Goal: Transaction & Acquisition: Purchase product/service

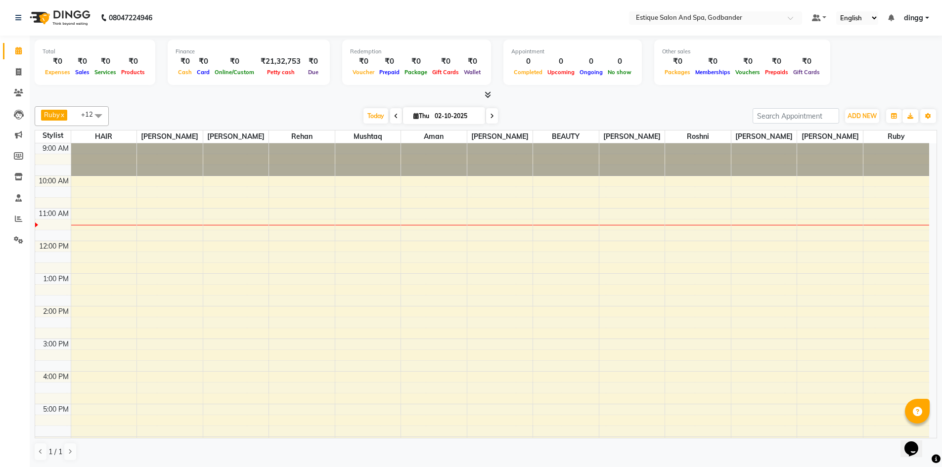
scroll to position [33, 0]
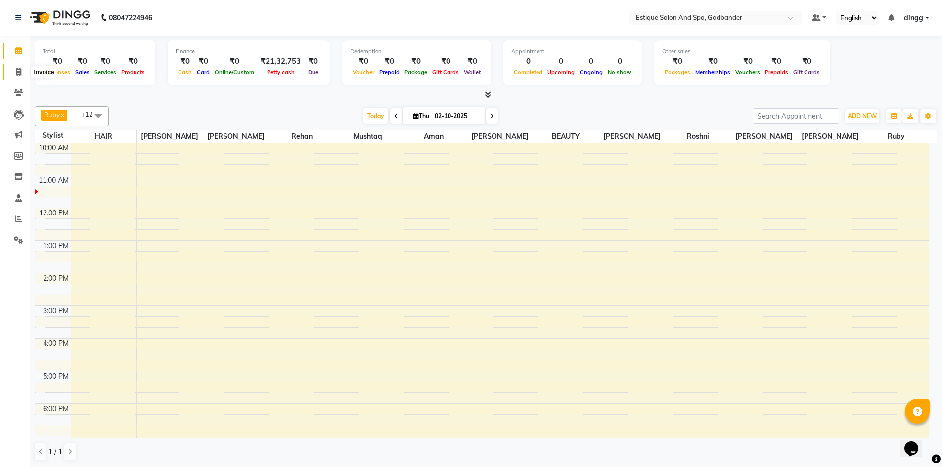
drag, startPoint x: 16, startPoint y: 75, endPoint x: 18, endPoint y: 80, distance: 5.3
click at [16, 75] on icon at bounding box center [18, 71] width 5 height 7
select select "6103"
select select "service"
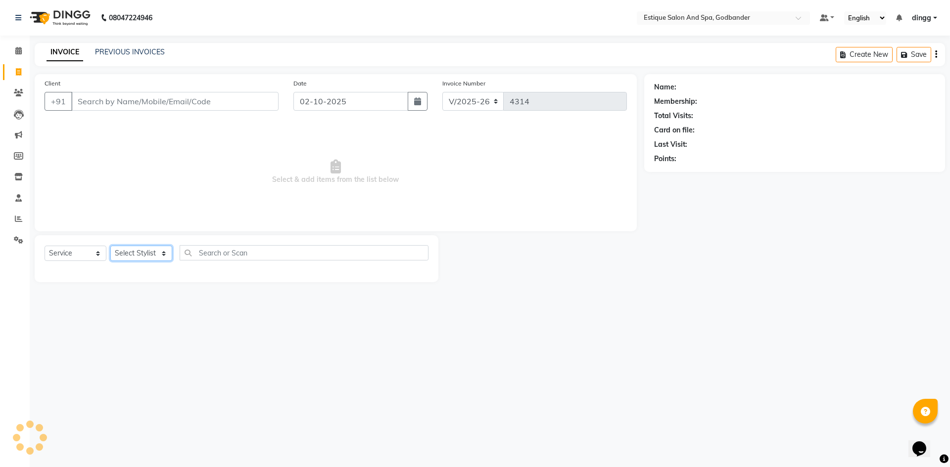
click at [149, 253] on select "Select Stylist" at bounding box center [141, 253] width 62 height 15
select select "74935"
click at [110, 246] on select "Select Stylist Aarti Nails [PERSON_NAME] [PERSON_NAME] Any one Asmi BEAUTY ding…" at bounding box center [144, 253] width 68 height 15
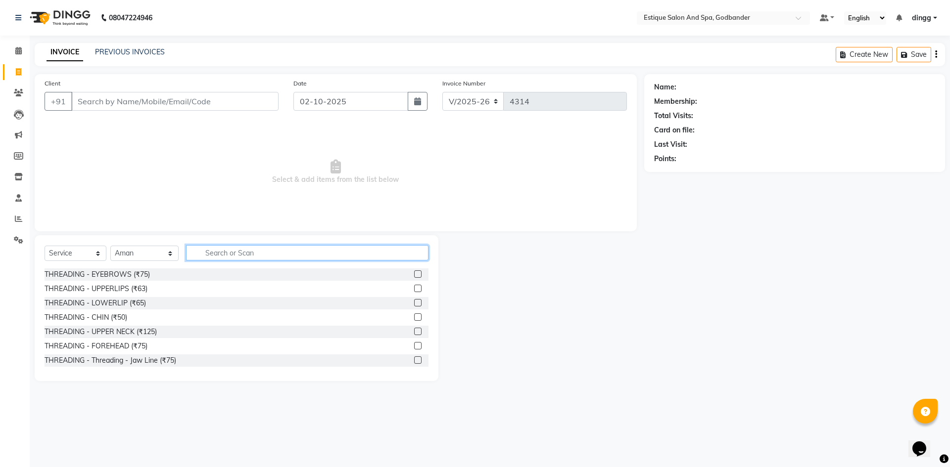
click at [255, 249] on input "text" at bounding box center [307, 252] width 242 height 15
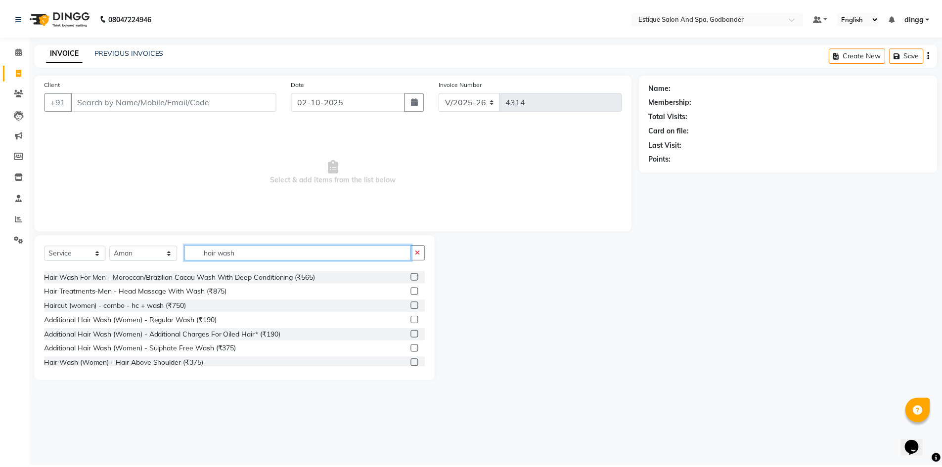
scroll to position [148, 0]
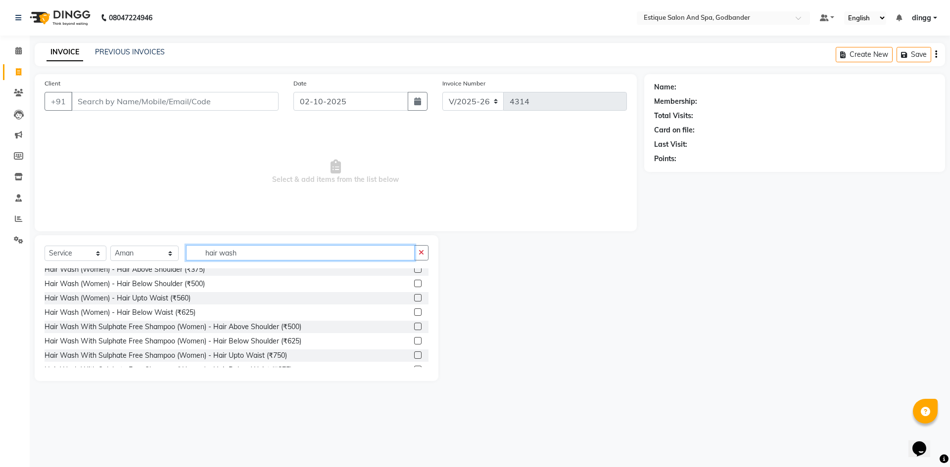
type input "hair wash"
click at [414, 342] on label at bounding box center [417, 340] width 7 height 7
click at [414, 342] on input "checkbox" at bounding box center [417, 341] width 6 height 6
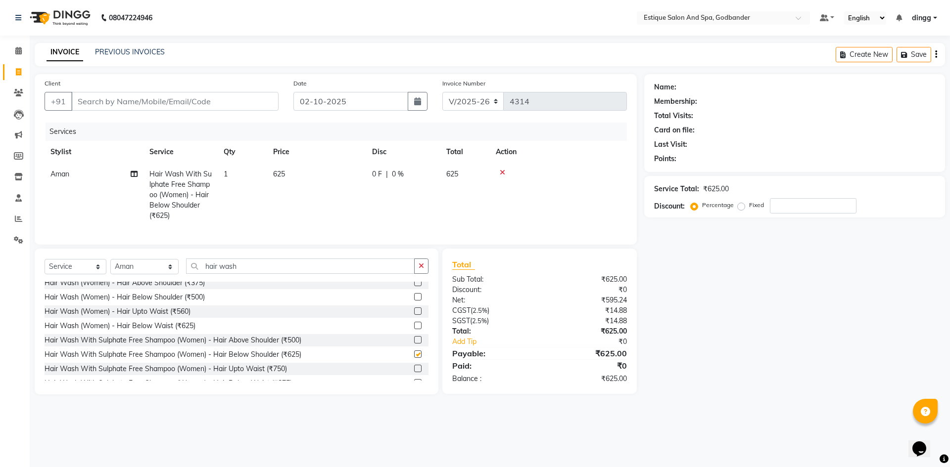
checkbox input "false"
click at [166, 108] on input "Client" at bounding box center [174, 101] width 207 height 19
type input "w"
type input "0"
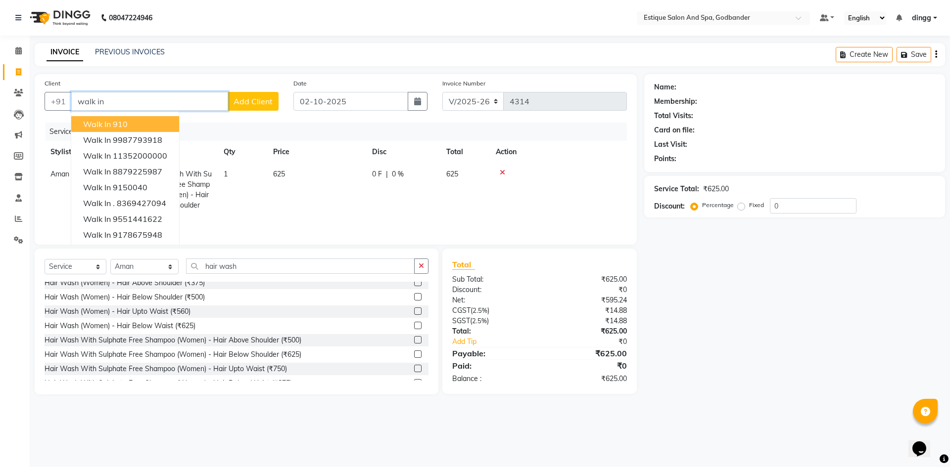
click at [144, 120] on button "walk in 910" at bounding box center [125, 124] width 108 height 16
type input "910"
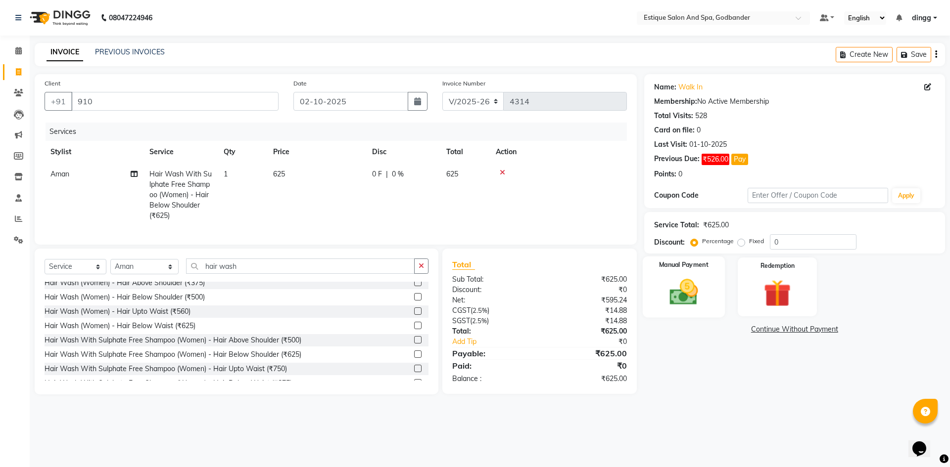
click at [667, 294] on img at bounding box center [683, 292] width 46 height 33
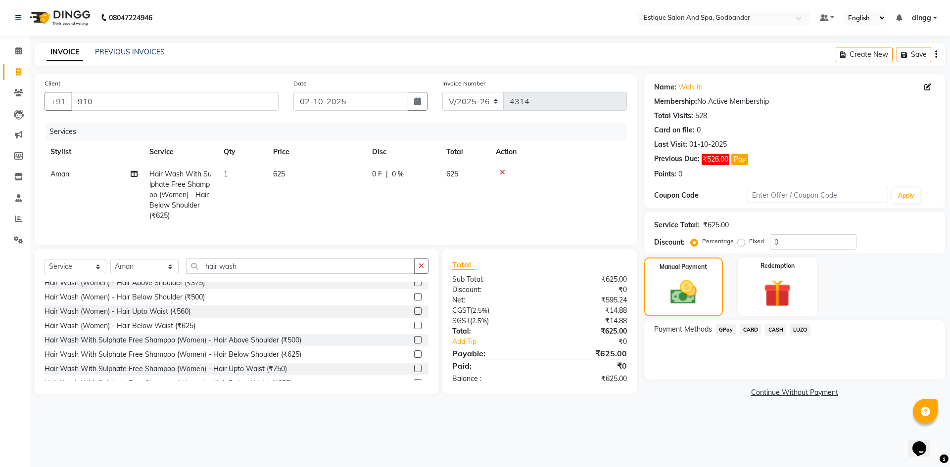
click at [777, 329] on span "CASH" at bounding box center [775, 330] width 21 height 11
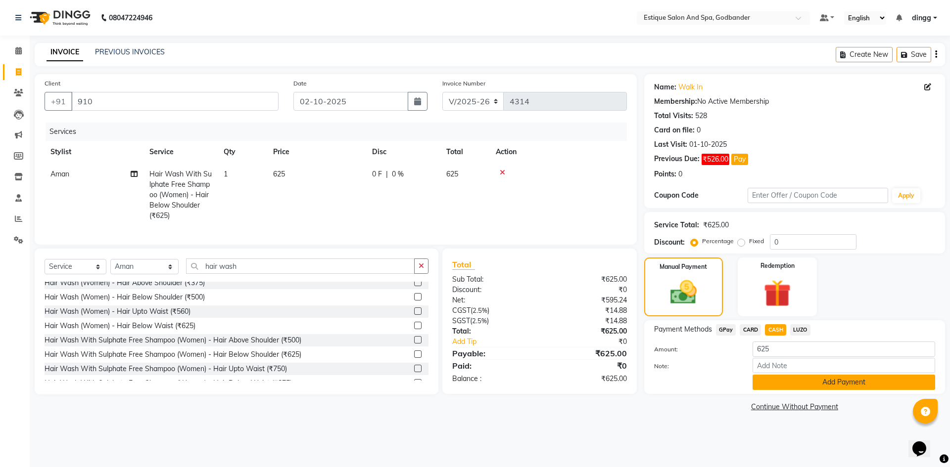
click at [809, 377] on button "Add Payment" at bounding box center [843, 382] width 183 height 15
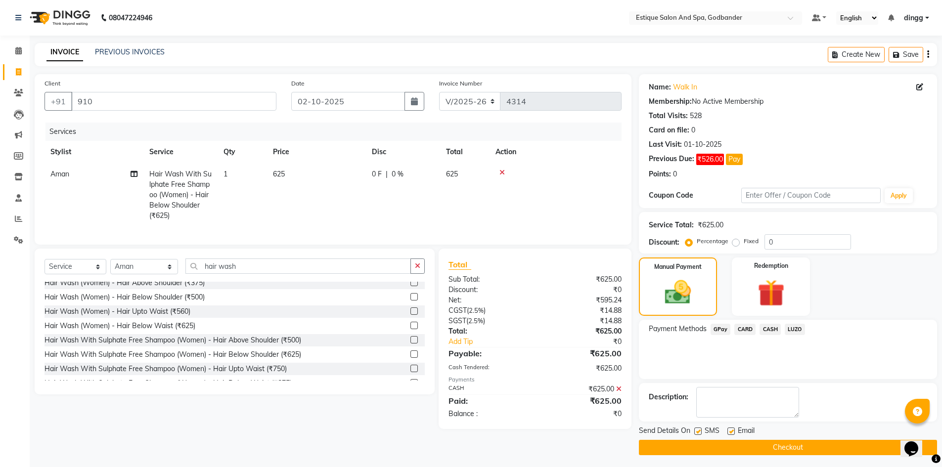
click at [806, 438] on div "Send Details On SMS Email" at bounding box center [788, 432] width 298 height 12
click at [807, 447] on button "Checkout" at bounding box center [788, 447] width 298 height 15
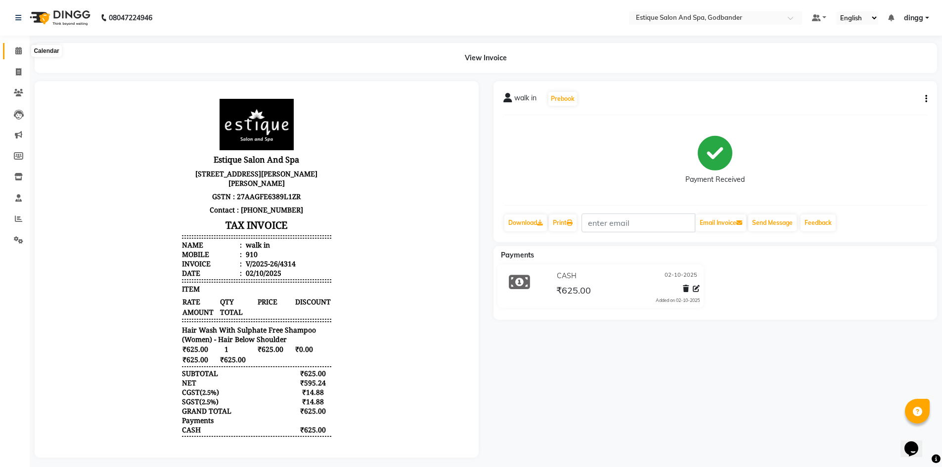
click at [16, 50] on icon at bounding box center [18, 50] width 6 height 7
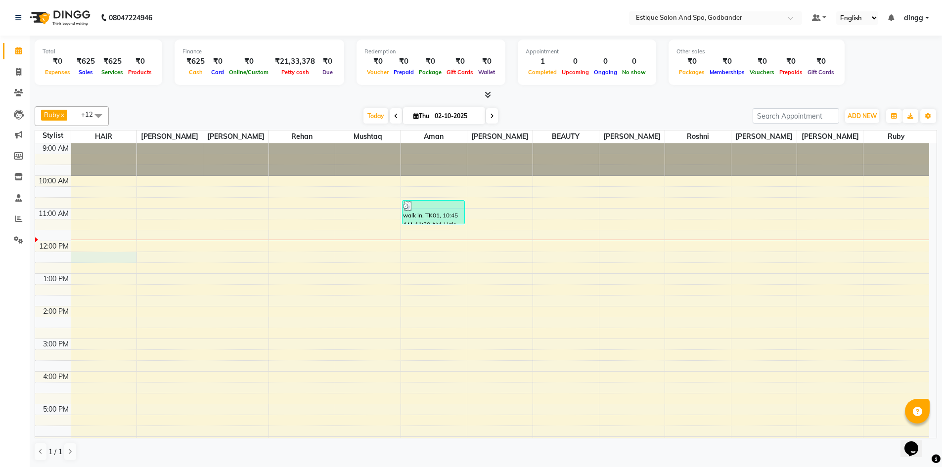
click at [84, 253] on div "9:00 AM 10:00 AM 11:00 AM 12:00 PM 1:00 PM 2:00 PM 3:00 PM 4:00 PM 5:00 PM 6:00…" at bounding box center [482, 355] width 894 height 424
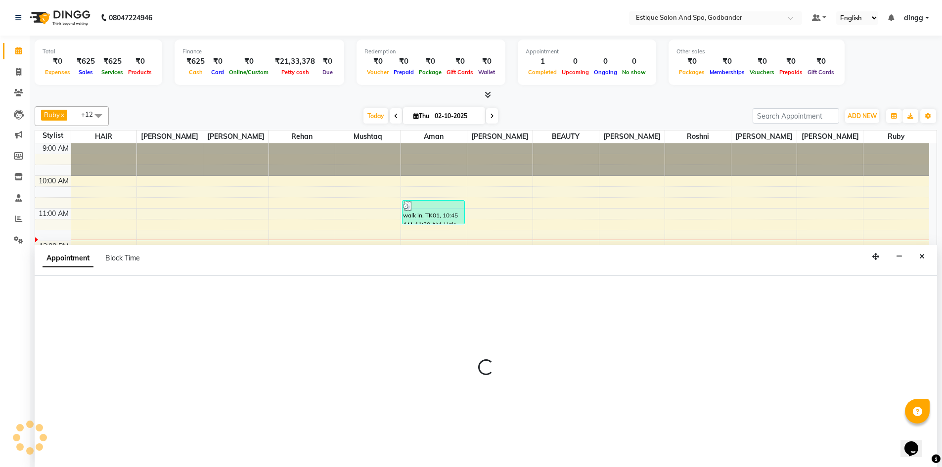
scroll to position [0, 0]
select select "76679"
select select "735"
select select "tentative"
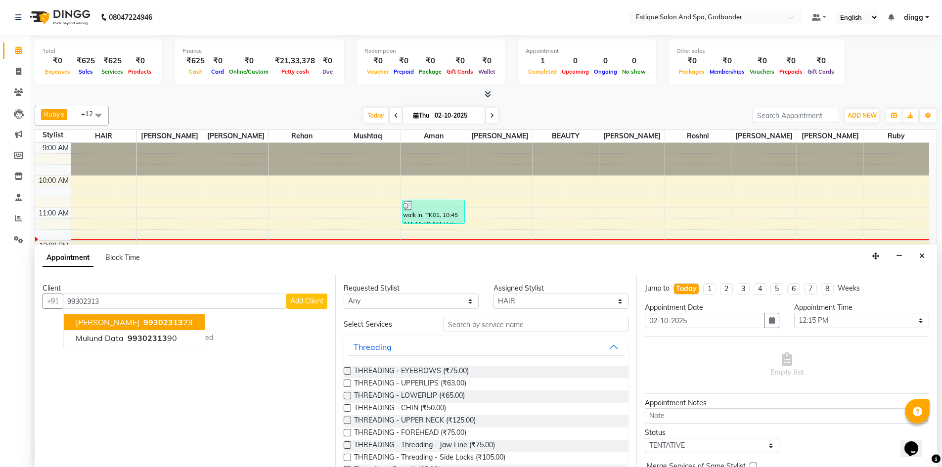
click at [108, 322] on span "[PERSON_NAME]" at bounding box center [108, 323] width 64 height 10
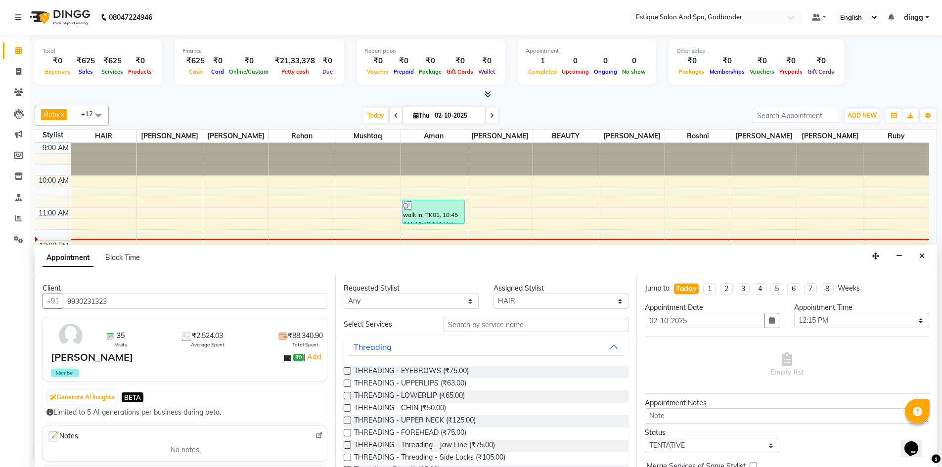
type input "9930231323"
click at [480, 323] on input "text" at bounding box center [536, 324] width 185 height 15
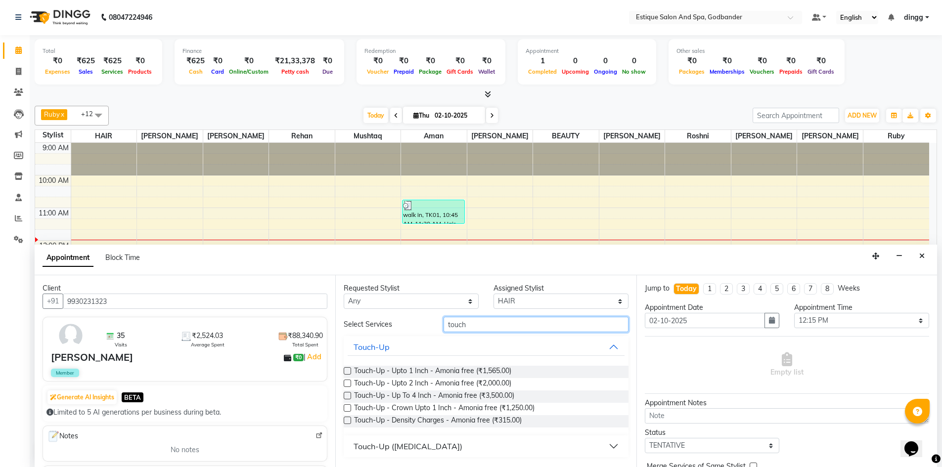
type input "touch"
click at [349, 371] on label at bounding box center [347, 371] width 7 height 7
click at [349, 371] on input "checkbox" at bounding box center [347, 372] width 6 height 6
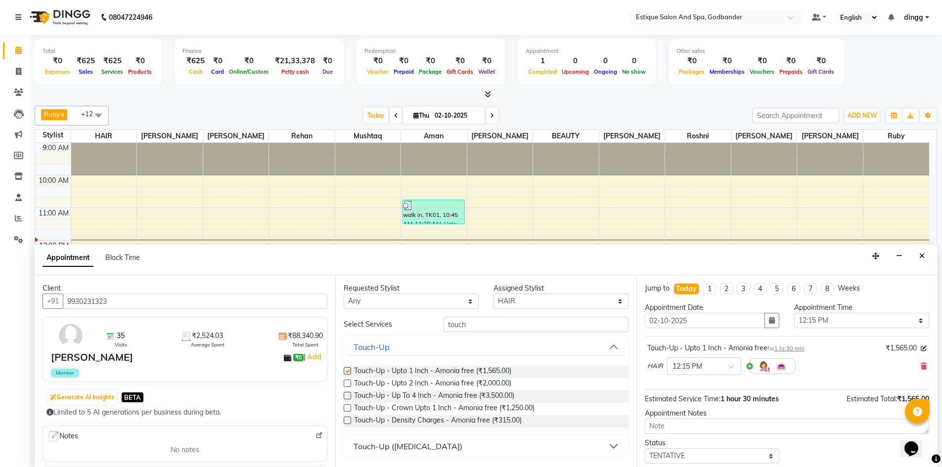
checkbox input "false"
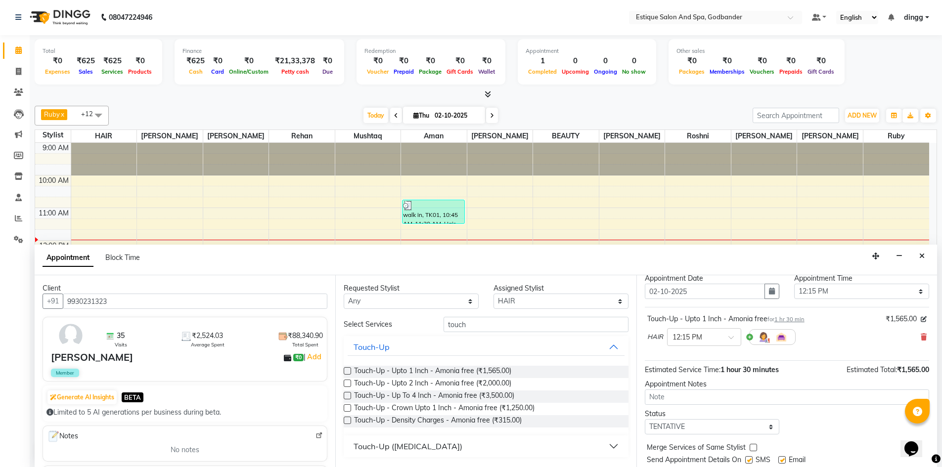
scroll to position [59, 0]
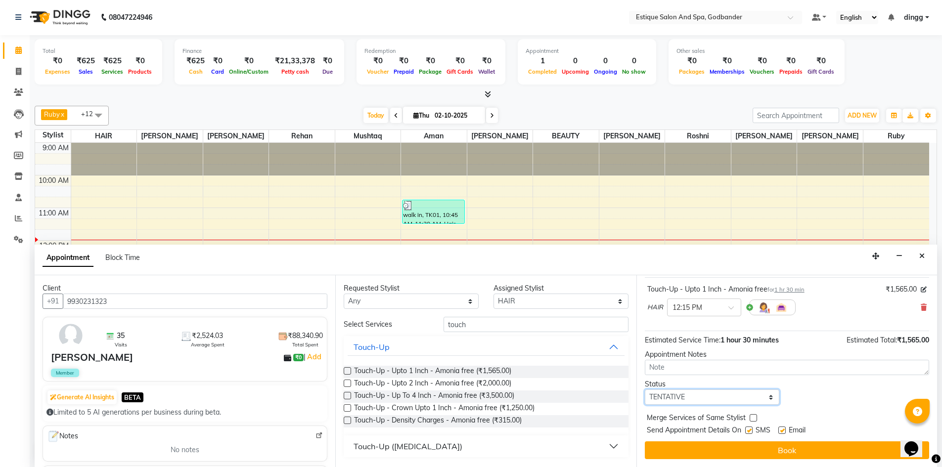
click at [682, 396] on select "Select TENTATIVE CONFIRM CHECK-IN UPCOMING" at bounding box center [712, 397] width 135 height 15
select select "confirm booking"
click at [645, 390] on select "Select TENTATIVE CONFIRM CHECK-IN UPCOMING" at bounding box center [712, 397] width 135 height 15
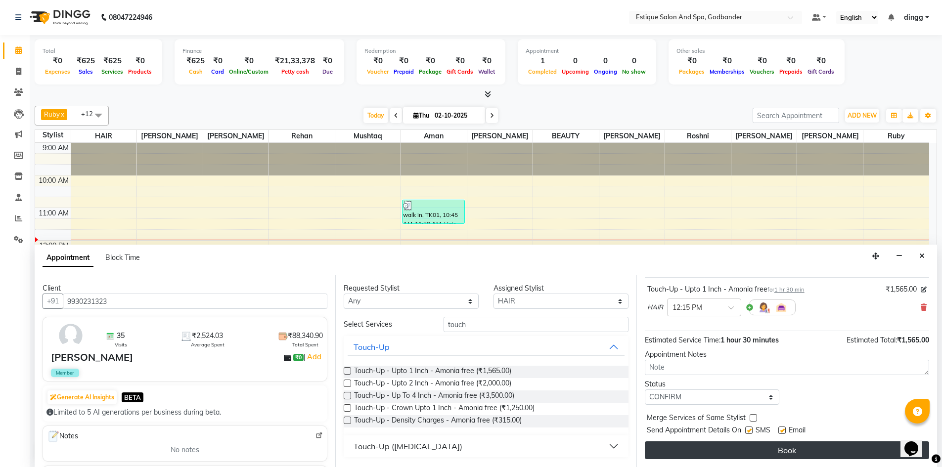
click at [677, 445] on button "Book" at bounding box center [787, 451] width 284 height 18
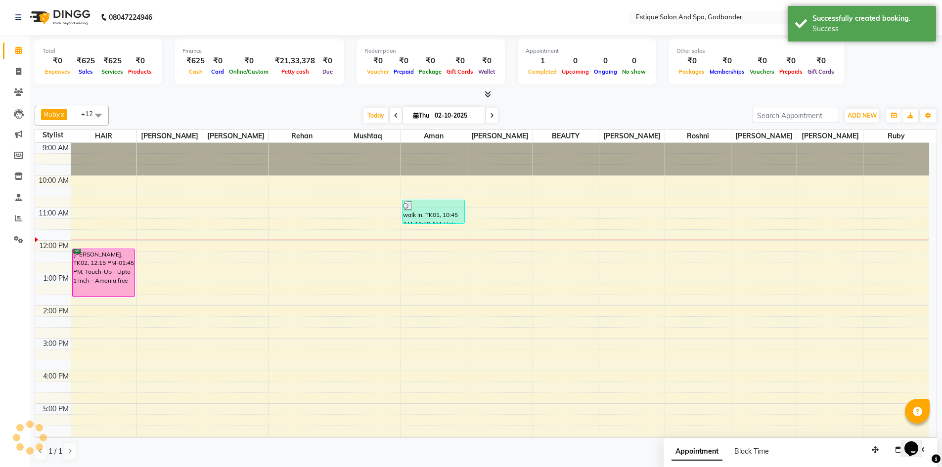
scroll to position [0, 0]
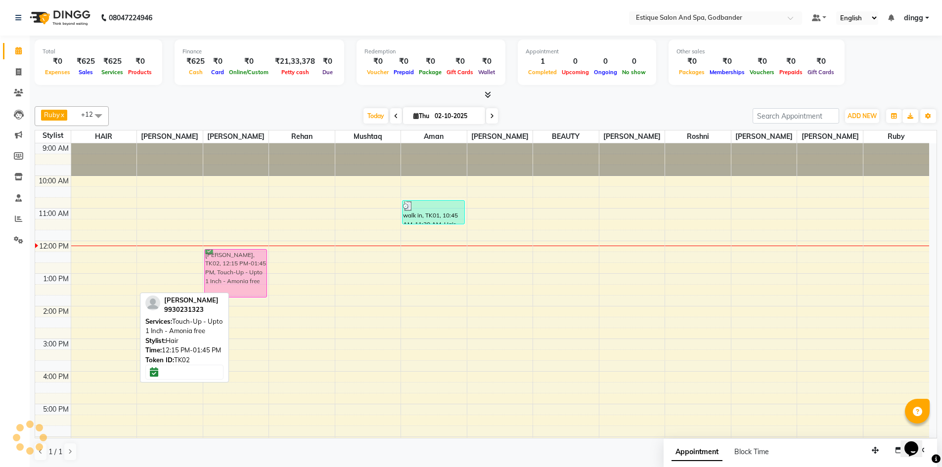
drag, startPoint x: 106, startPoint y: 257, endPoint x: 207, endPoint y: 253, distance: 101.0
click at [207, 253] on tr "[PERSON_NAME], TK02, 12:15 PM-01:45 PM, Touch-Up - Upto 1 Inch - Amonia free [P…" at bounding box center [482, 355] width 894 height 424
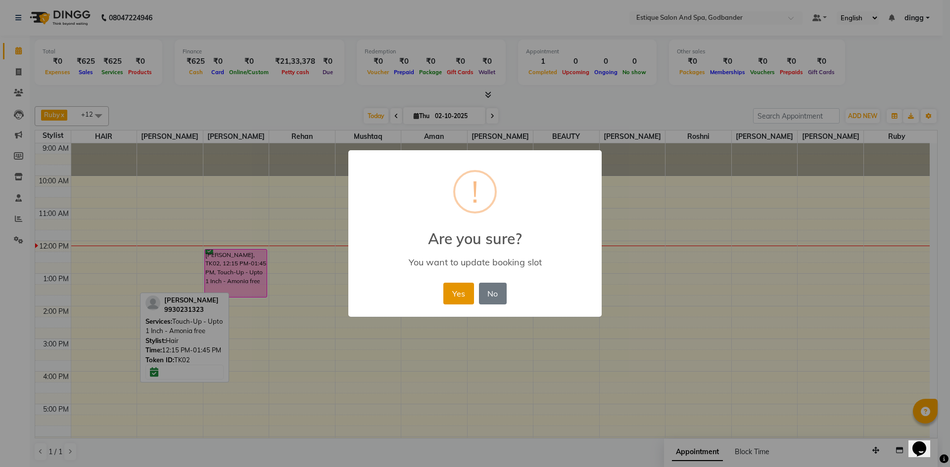
click at [463, 294] on button "Yes" at bounding box center [458, 294] width 30 height 22
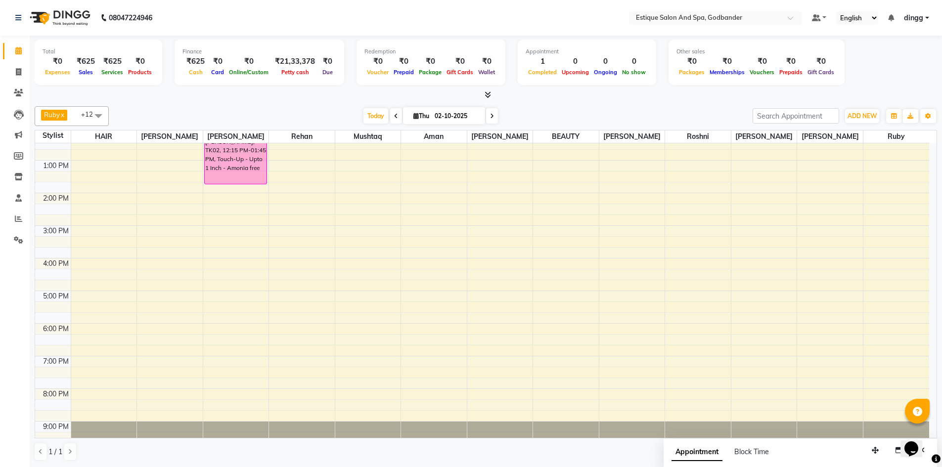
scroll to position [129, 0]
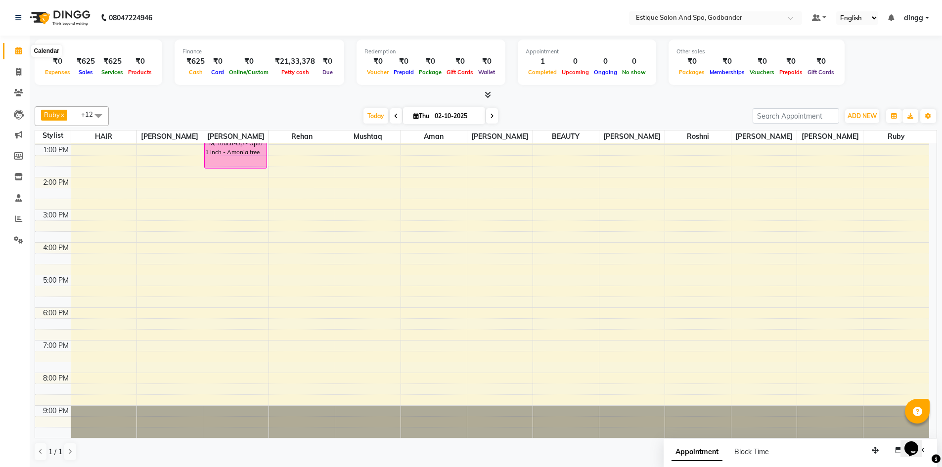
click at [14, 50] on span at bounding box center [18, 51] width 17 height 11
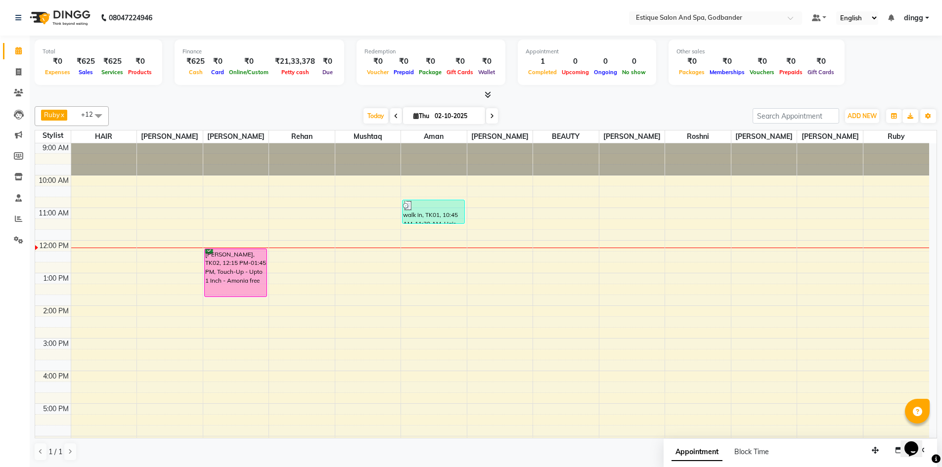
scroll to position [0, 0]
click at [90, 260] on div "9:00 AM 10:00 AM 11:00 AM 12:00 PM 1:00 PM 2:00 PM 3:00 PM 4:00 PM 5:00 PM 6:00…" at bounding box center [482, 355] width 894 height 424
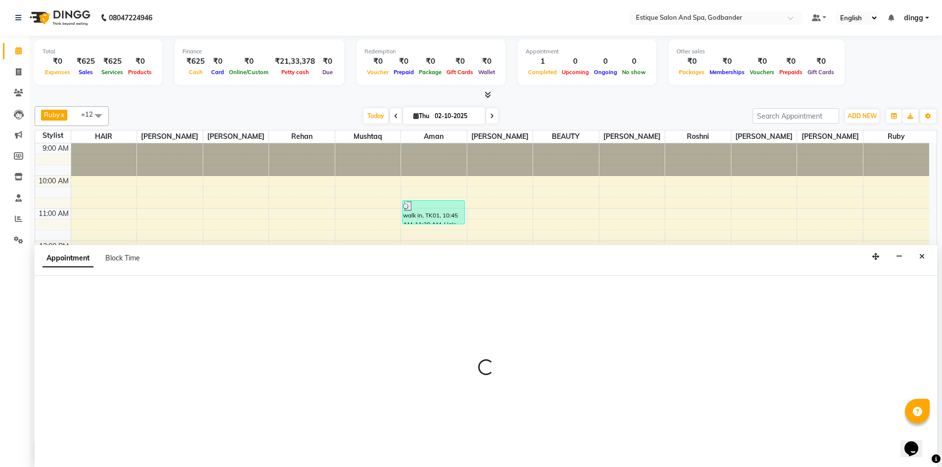
scroll to position [0, 0]
select select "76679"
select select "735"
select select "tentative"
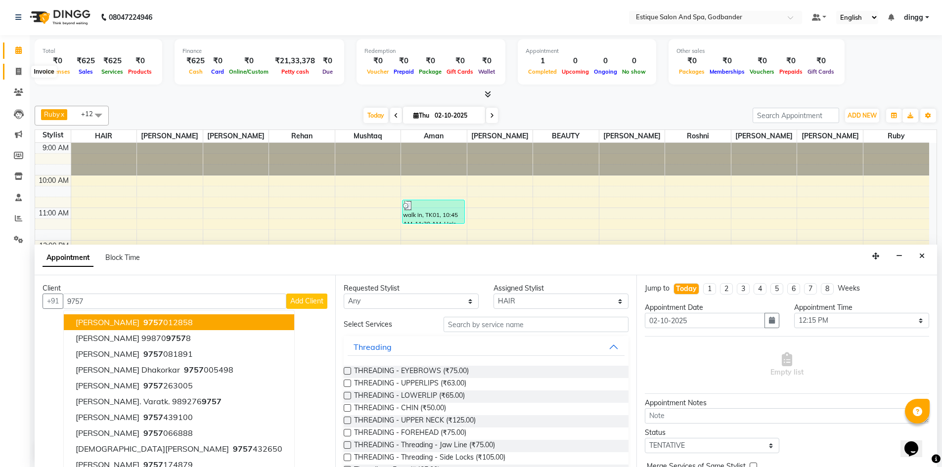
type input "9757"
click at [15, 69] on span at bounding box center [18, 71] width 17 height 11
select select "6103"
select select "service"
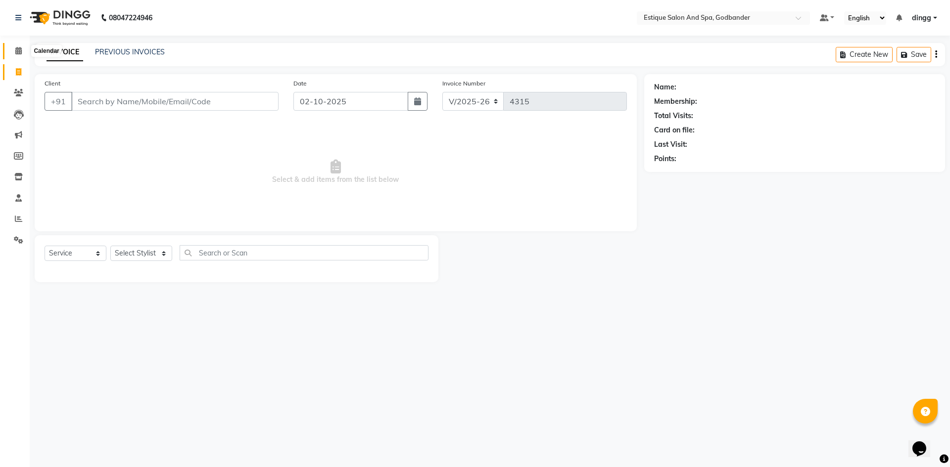
click at [18, 49] on icon at bounding box center [18, 50] width 6 height 7
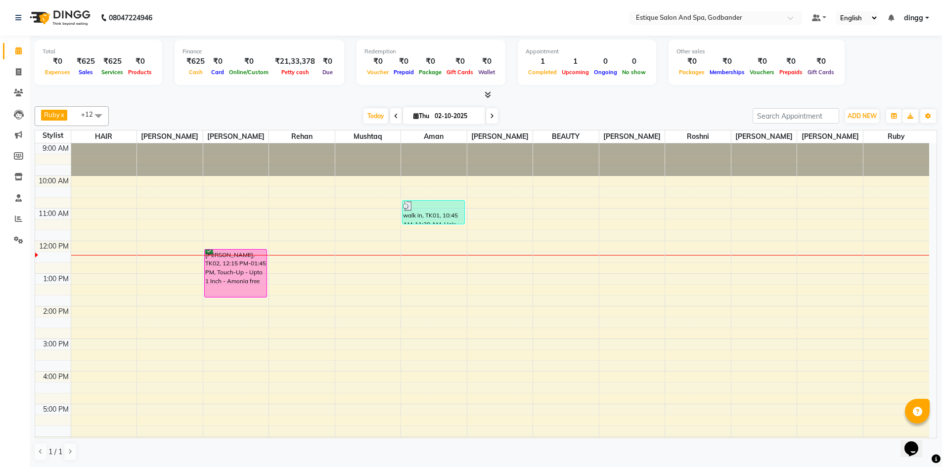
click at [96, 263] on div "9:00 AM 10:00 AM 11:00 AM 12:00 PM 1:00 PM 2:00 PM 3:00 PM 4:00 PM 5:00 PM 6:00…" at bounding box center [482, 355] width 894 height 424
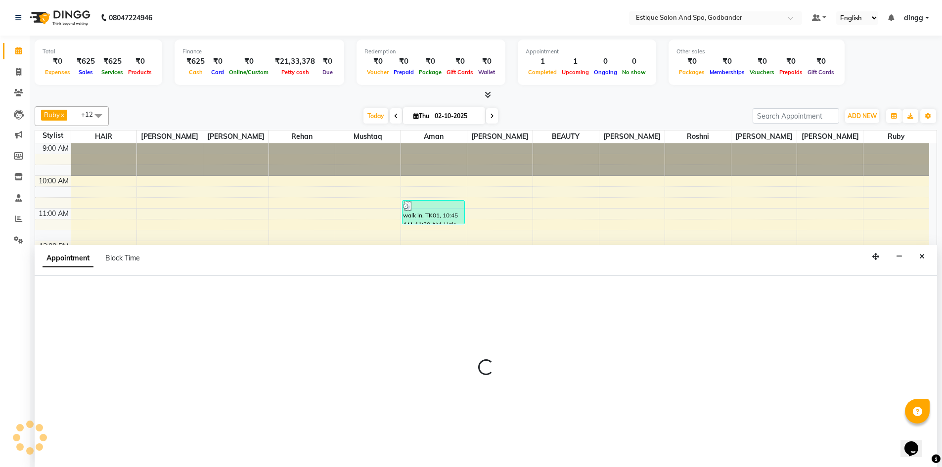
scroll to position [0, 0]
select select "76679"
select select "765"
select select "tentative"
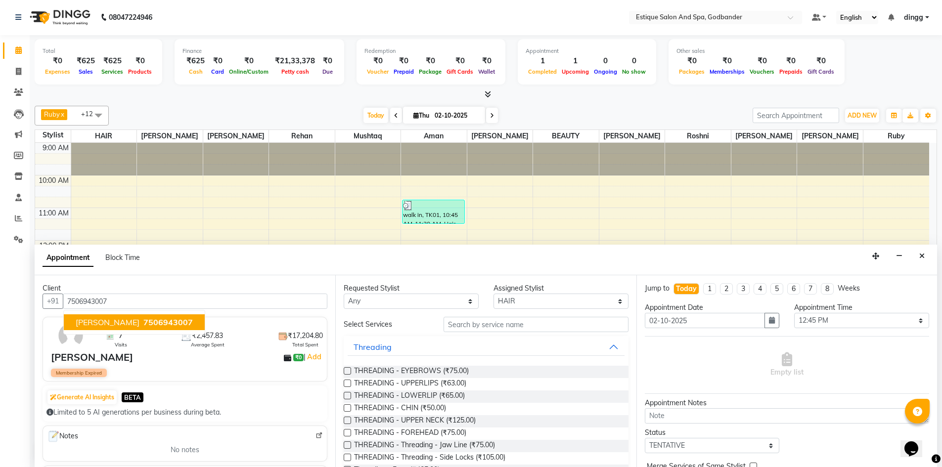
click at [108, 323] on span "[PERSON_NAME]" at bounding box center [108, 323] width 64 height 10
type input "7506943007"
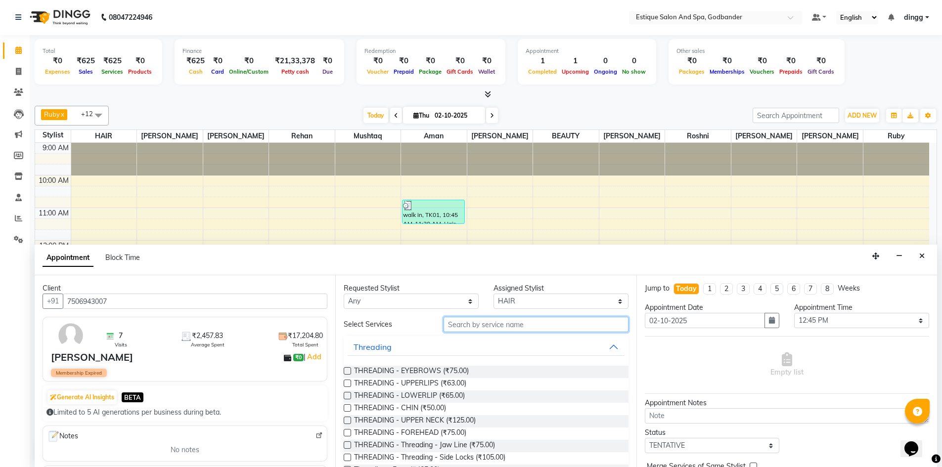
click at [449, 327] on input "text" at bounding box center [536, 324] width 185 height 15
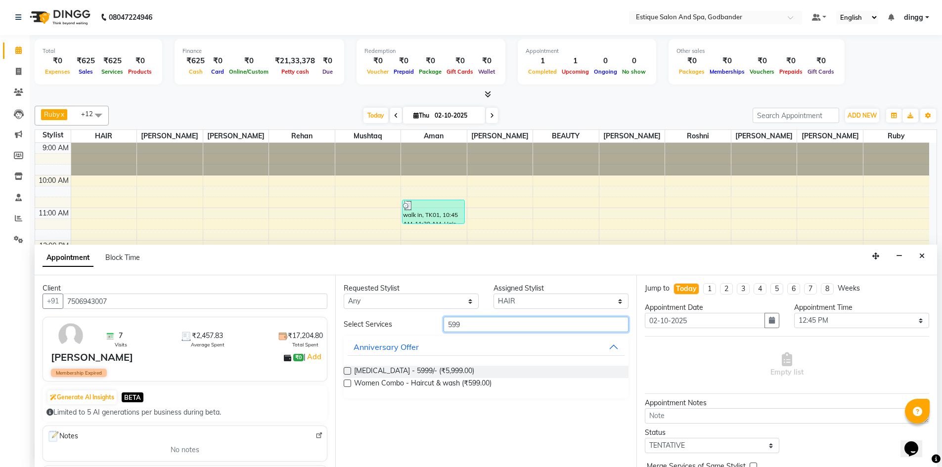
type input "599"
click at [347, 384] on label at bounding box center [347, 383] width 7 height 7
click at [347, 384] on input "checkbox" at bounding box center [347, 384] width 6 height 6
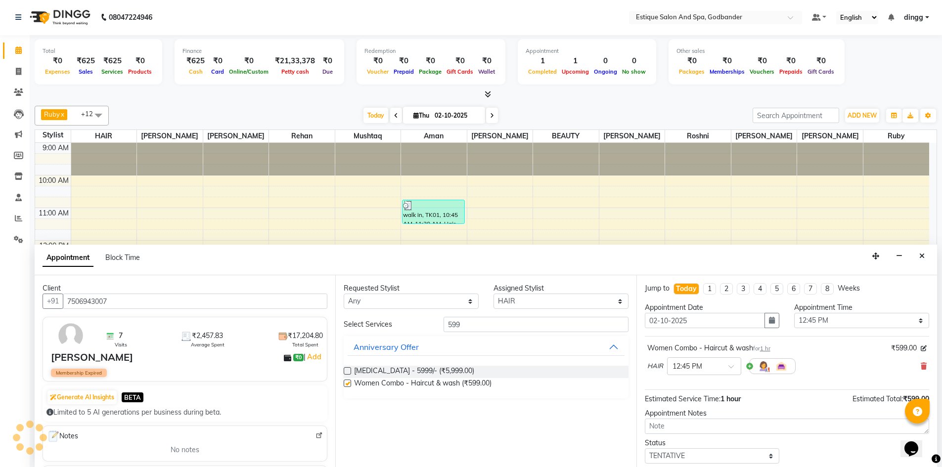
checkbox input "false"
click at [536, 304] on select "Select Aarti Nails [PERSON_NAME] [PERSON_NAME] Any one Asmi BEAUTY HAIR [PERSON…" at bounding box center [561, 301] width 135 height 15
select select "71725"
click at [494, 294] on select "Select Aarti Nails [PERSON_NAME] [PERSON_NAME] Any one Asmi BEAUTY HAIR [PERSON…" at bounding box center [561, 301] width 135 height 15
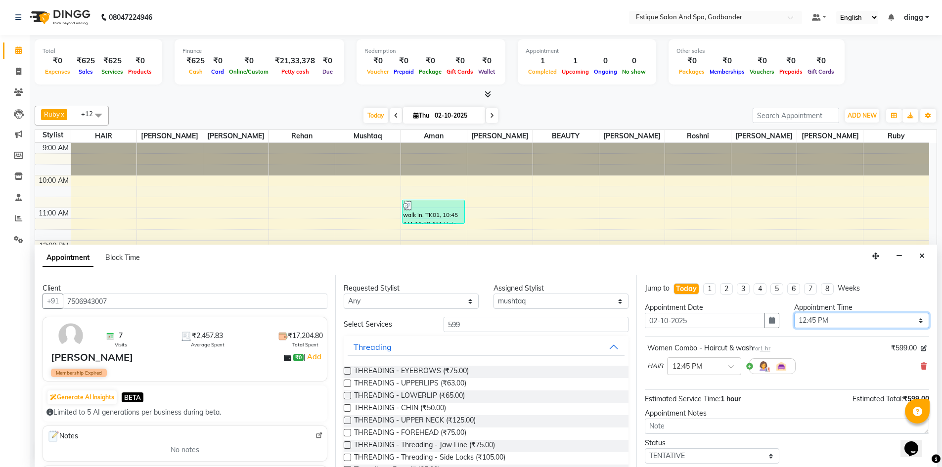
click at [842, 314] on select "Select 10:00 AM 10:15 AM 10:30 AM 10:45 AM 11:00 AM 11:15 AM 11:30 AM 11:45 AM …" at bounding box center [861, 320] width 135 height 15
select select "750"
click at [794, 313] on select "Select 10:00 AM 10:15 AM 10:30 AM 10:45 AM 11:00 AM 11:15 AM 11:30 AM 11:45 AM …" at bounding box center [861, 320] width 135 height 15
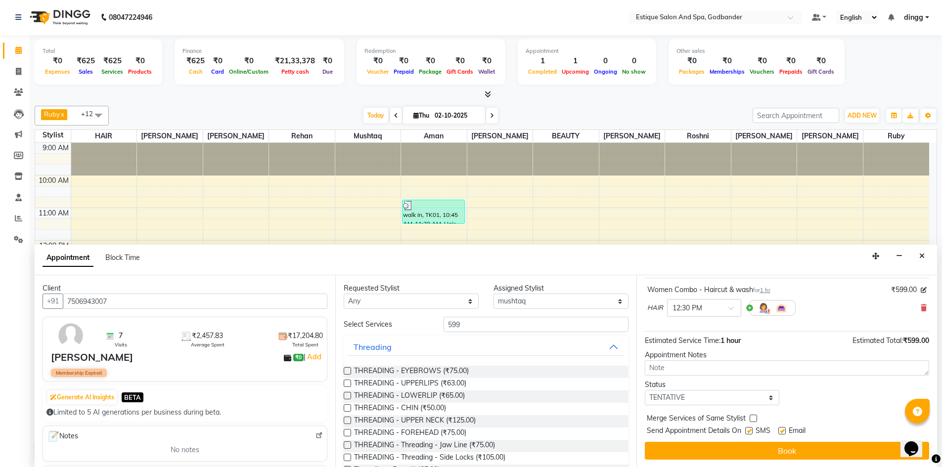
scroll to position [59, 0]
click at [664, 407] on div "Jump to [DATE] 1 2 3 4 5 6 7 8 Weeks Appointment Date [DATE] Appointment Time S…" at bounding box center [787, 372] width 301 height 192
click at [663, 395] on select "Select TENTATIVE CONFIRM CHECK-IN UPCOMING" at bounding box center [712, 397] width 135 height 15
select select "confirm booking"
click at [645, 390] on select "Select TENTATIVE CONFIRM CHECK-IN UPCOMING" at bounding box center [712, 397] width 135 height 15
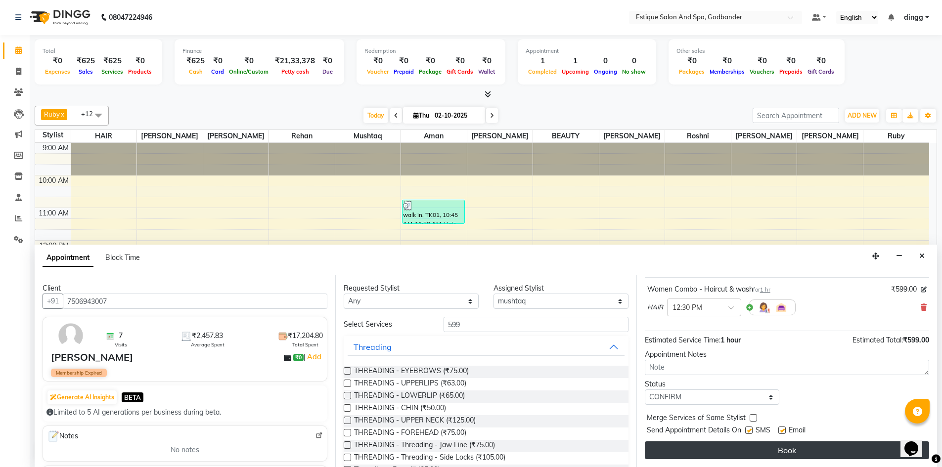
click at [685, 453] on button "Book" at bounding box center [787, 451] width 284 height 18
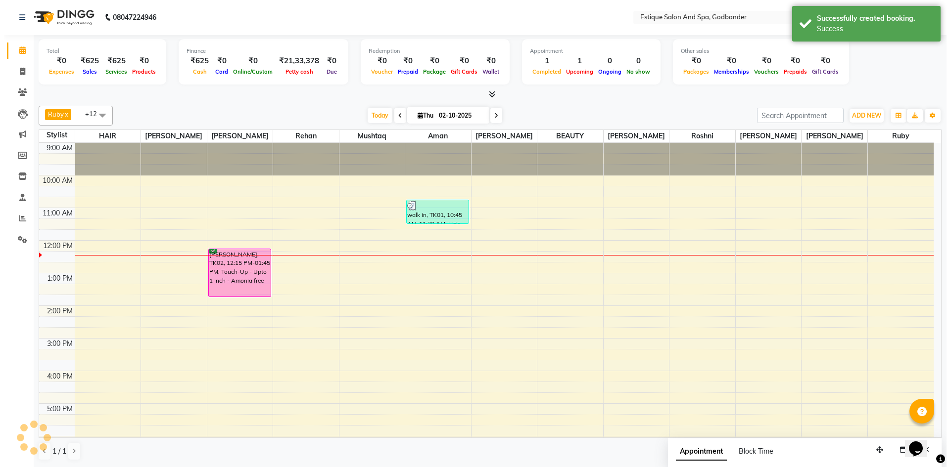
scroll to position [0, 0]
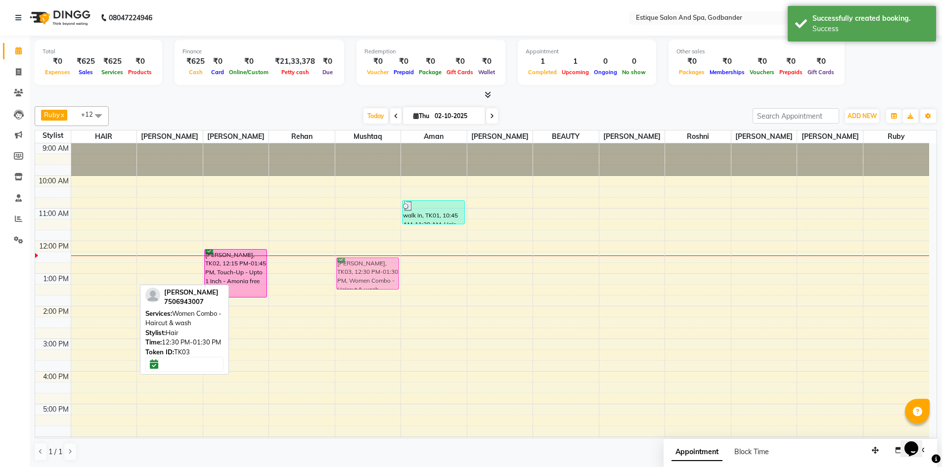
drag, startPoint x: 114, startPoint y: 268, endPoint x: 356, endPoint y: 264, distance: 242.4
click at [353, 263] on tr "[PERSON_NAME], TK03, 12:30 PM-01:30 PM, Women Combo - Haircut & wash [PERSON_NA…" at bounding box center [482, 355] width 894 height 424
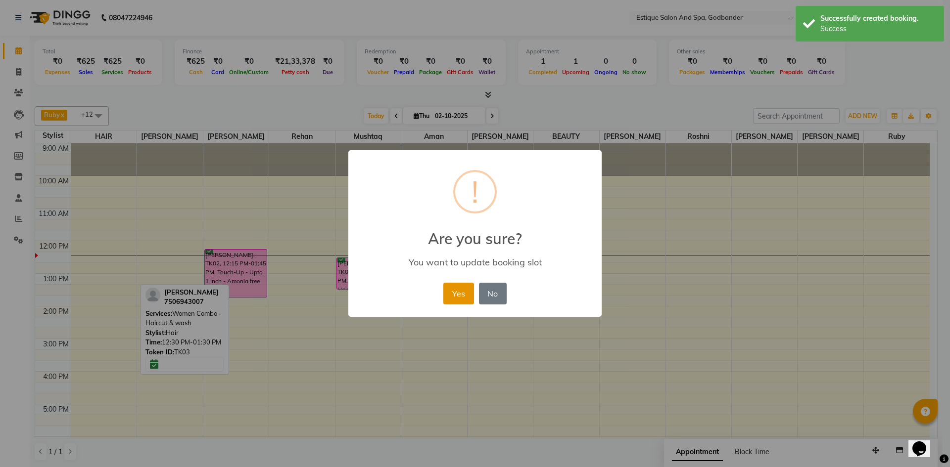
click at [456, 289] on button "Yes" at bounding box center [458, 294] width 30 height 22
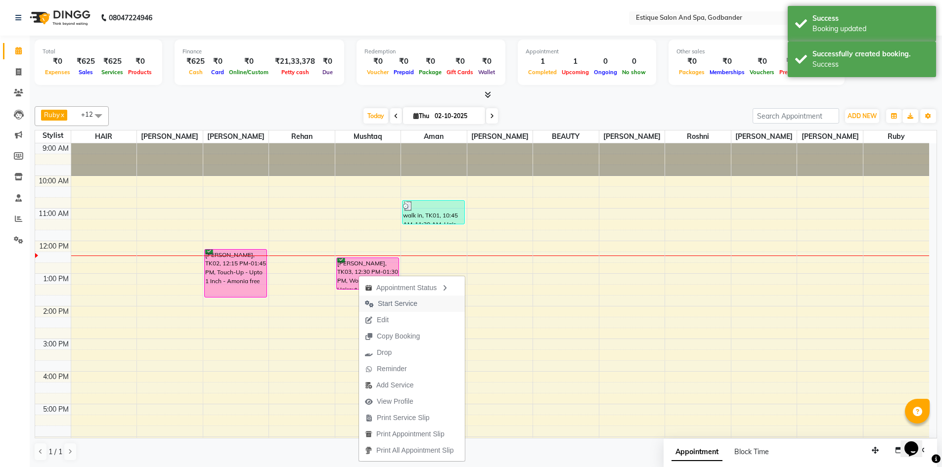
drag, startPoint x: 382, startPoint y: 306, endPoint x: 346, endPoint y: 298, distance: 37.6
click at [383, 306] on span "Start Service" at bounding box center [398, 304] width 40 height 10
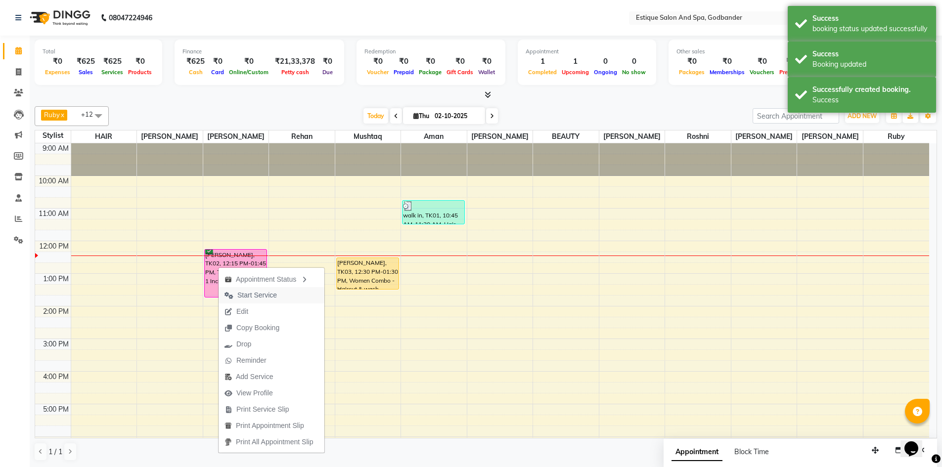
click at [260, 298] on span "Start Service" at bounding box center [257, 295] width 40 height 10
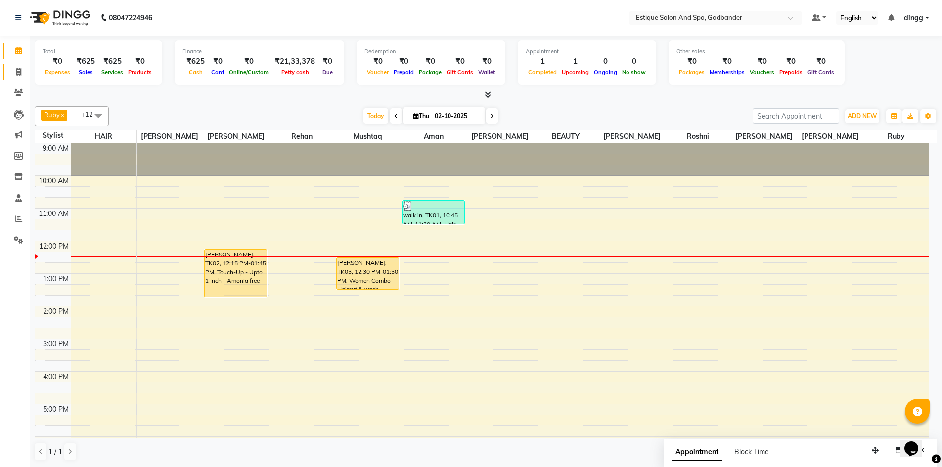
click at [17, 79] on link "Invoice" at bounding box center [15, 72] width 24 height 16
select select "6103"
select select "service"
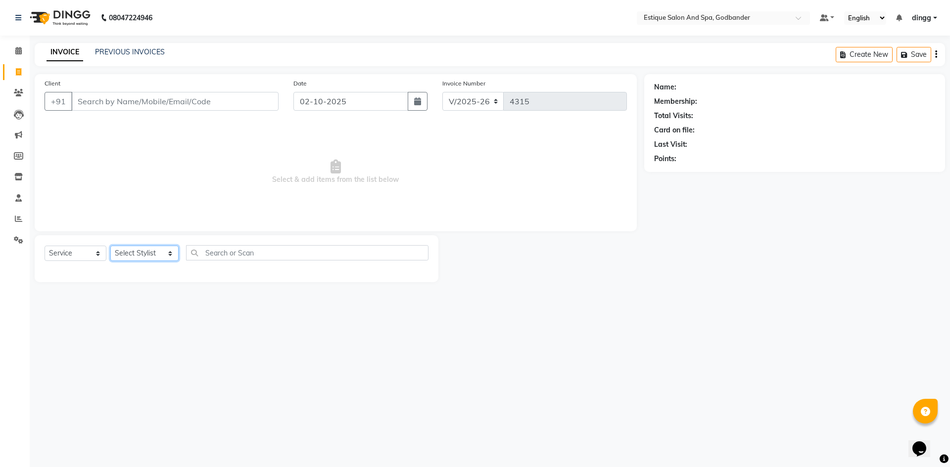
click at [133, 252] on select "Select Stylist Aarti Nails [PERSON_NAME] [PERSON_NAME] Any one Asmi BEAUTY ding…" at bounding box center [144, 253] width 68 height 15
select select "88988"
click at [110, 246] on select "Select Stylist Aarti Nails [PERSON_NAME] [PERSON_NAME] Any one Asmi BEAUTY ding…" at bounding box center [144, 253] width 68 height 15
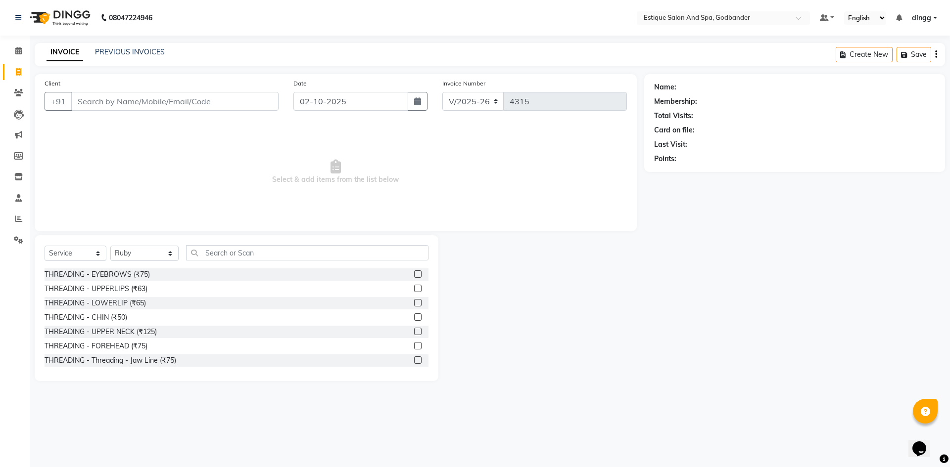
click at [229, 262] on div "Select Service Product Membership Package Voucher Prepaid Gift Card Select Styl…" at bounding box center [237, 256] width 384 height 23
click at [228, 259] on input "text" at bounding box center [307, 252] width 242 height 15
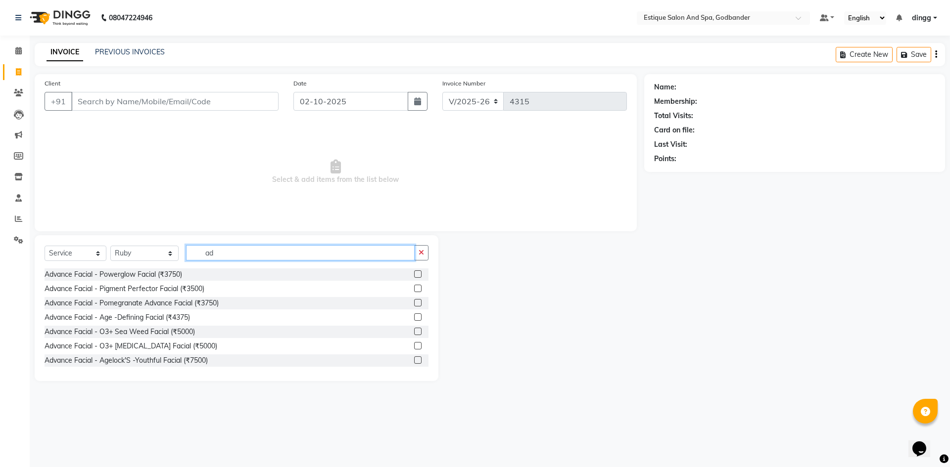
type input "a"
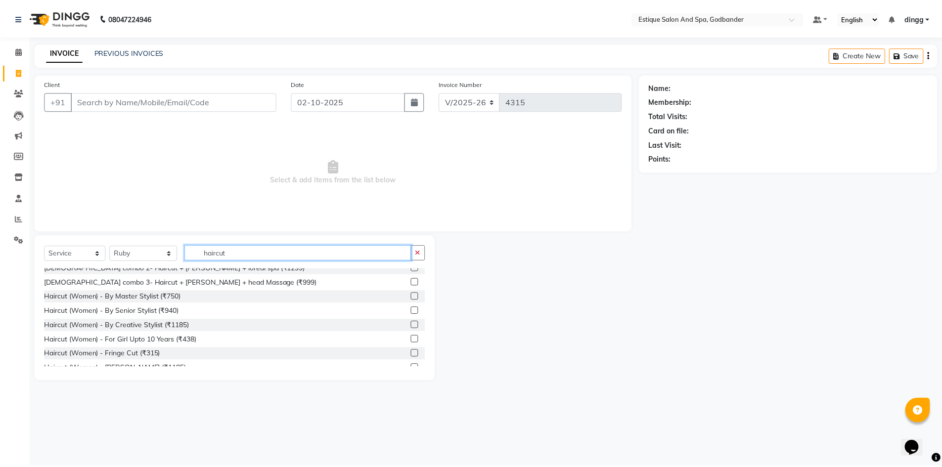
scroll to position [99, 0]
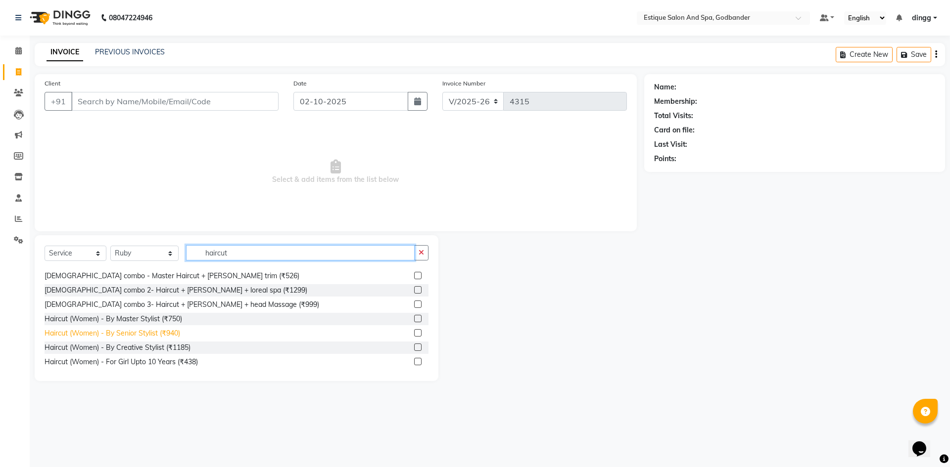
type input "haircut"
click at [166, 332] on div "Haircut (Women) - By Senior Stylist (₹940)" at bounding box center [113, 333] width 136 height 10
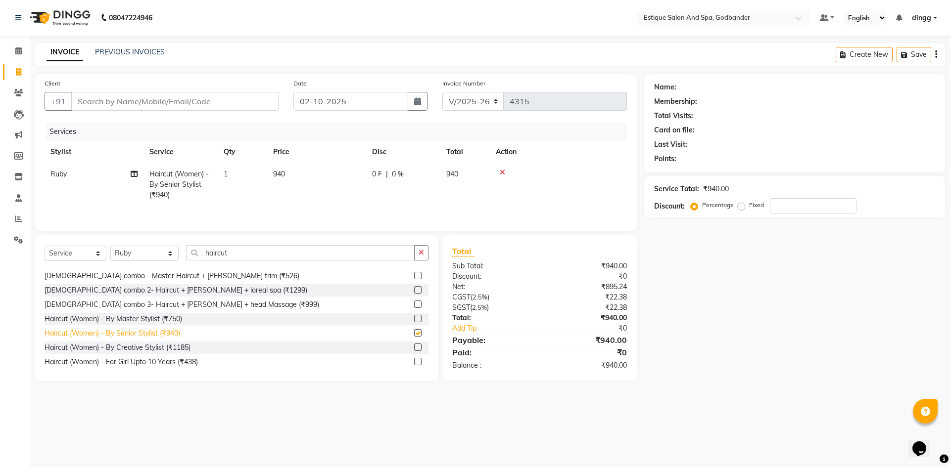
checkbox input "false"
click at [425, 179] on div "0 F | 0 %" at bounding box center [403, 174] width 62 height 10
select select "88988"
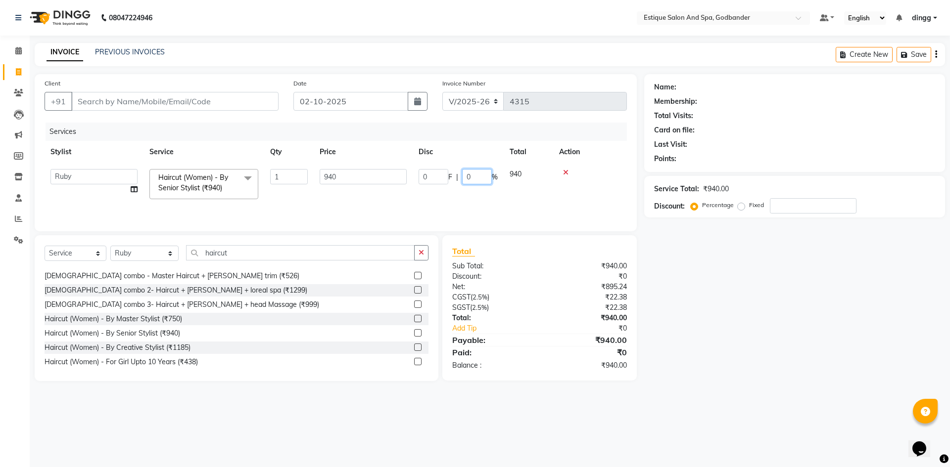
click at [481, 180] on input "0" at bounding box center [477, 176] width 30 height 15
type input "20"
click at [457, 194] on tr "Aarti Nails [PERSON_NAME] Salve [PERSON_NAME] Any one Asmi BEAUTY dingg HAIR [P…" at bounding box center [336, 184] width 582 height 42
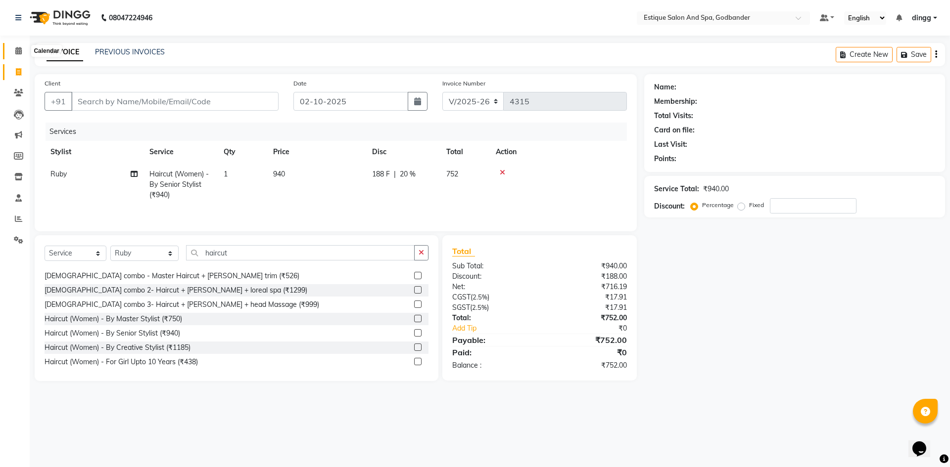
click at [16, 47] on icon at bounding box center [18, 50] width 6 height 7
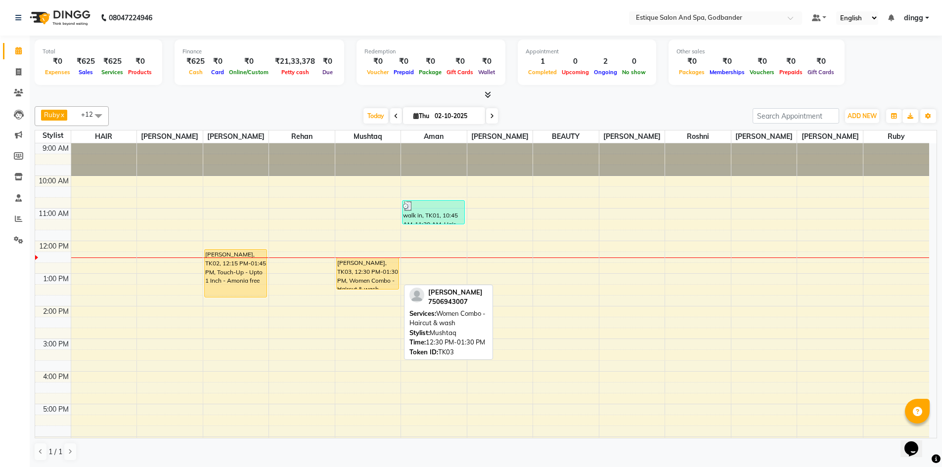
click at [375, 277] on div "[PERSON_NAME], TK03, 12:30 PM-01:30 PM, Women Combo - Haircut & wash" at bounding box center [368, 273] width 62 height 31
select select "1"
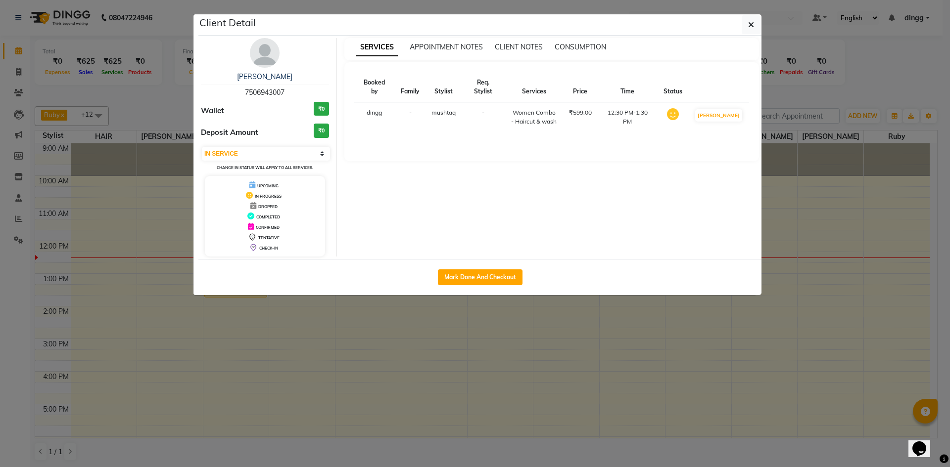
drag, startPoint x: 245, startPoint y: 90, endPoint x: 289, endPoint y: 90, distance: 44.0
click at [289, 90] on div "[PERSON_NAME] 7506943007" at bounding box center [265, 85] width 128 height 26
copy span "7506943007"
click at [749, 21] on icon "button" at bounding box center [751, 25] width 6 height 8
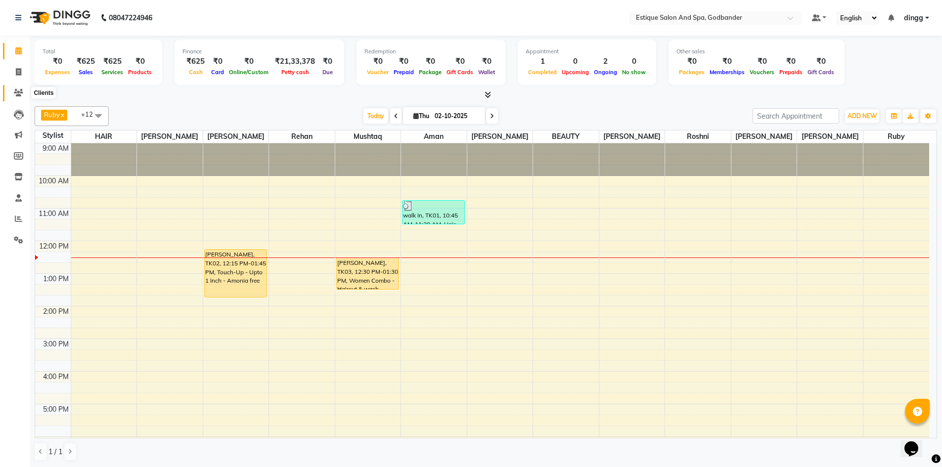
click at [14, 93] on icon at bounding box center [18, 92] width 9 height 7
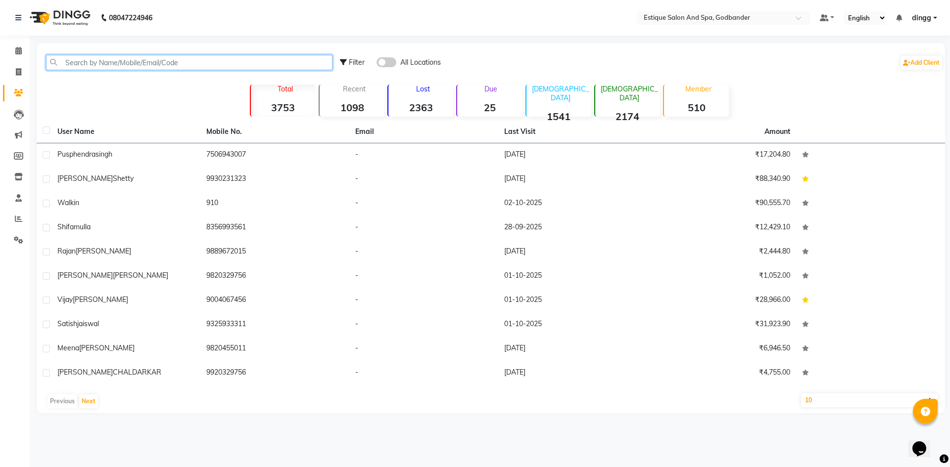
click at [101, 61] on input "text" at bounding box center [189, 62] width 286 height 15
paste input "7506943007"
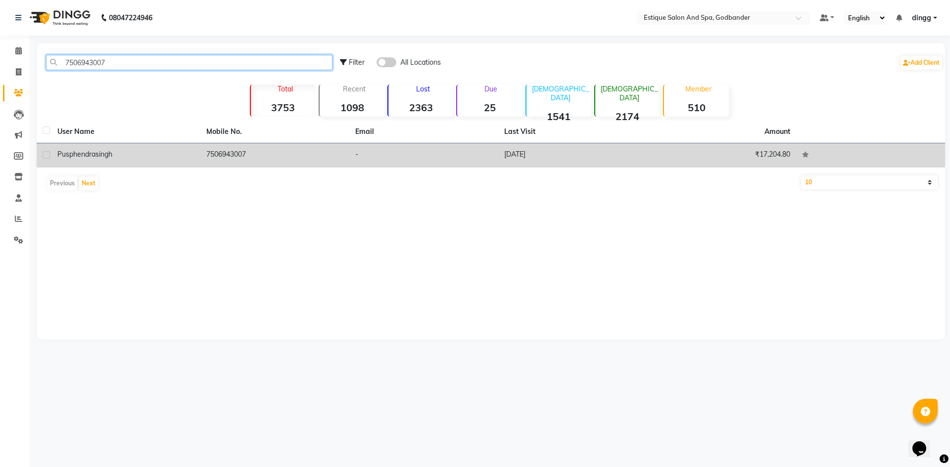
type input "7506943007"
click at [119, 154] on div "[PERSON_NAME]" at bounding box center [125, 154] width 137 height 10
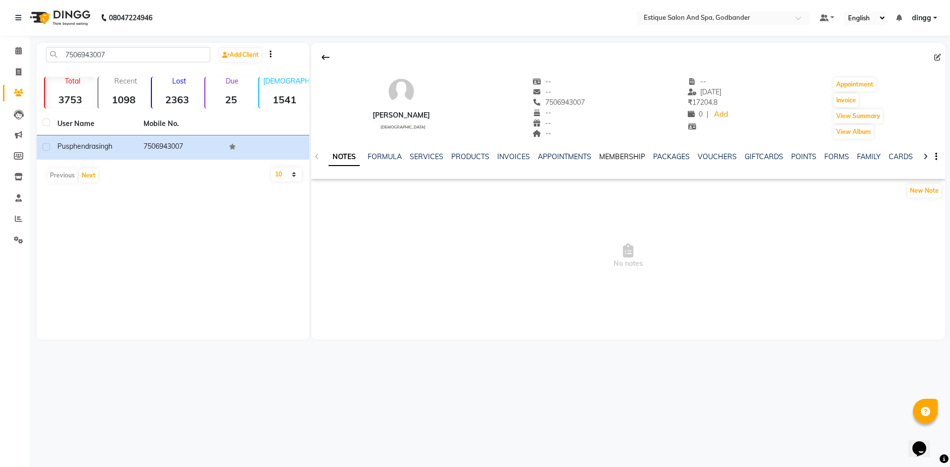
click at [623, 157] on link "MEMBERSHIP" at bounding box center [622, 156] width 46 height 9
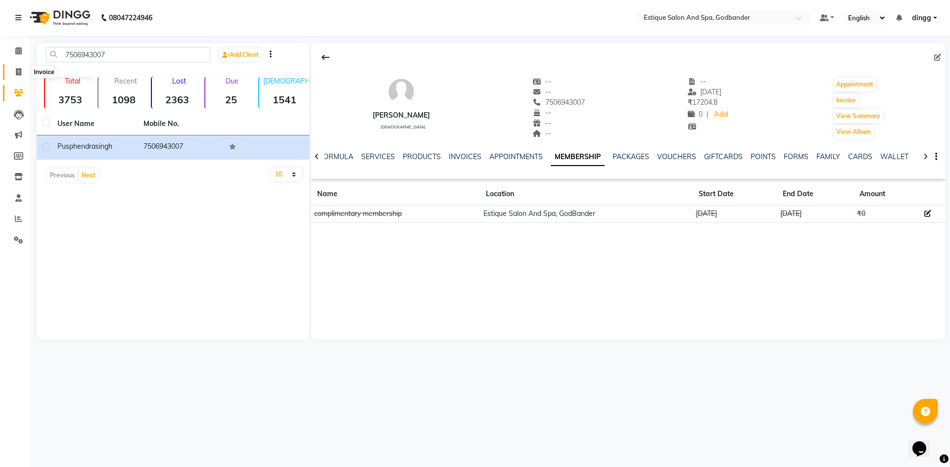
click at [17, 72] on icon at bounding box center [18, 71] width 5 height 7
select select "6103"
select select "service"
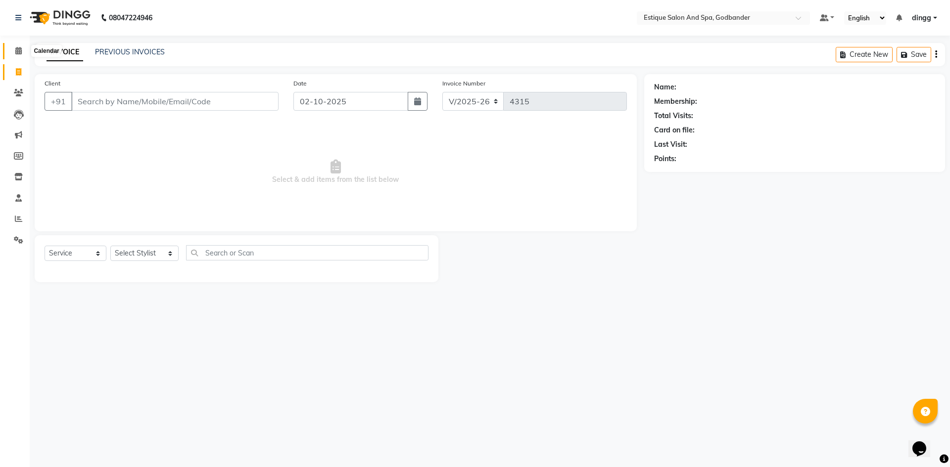
click at [20, 48] on icon at bounding box center [18, 50] width 6 height 7
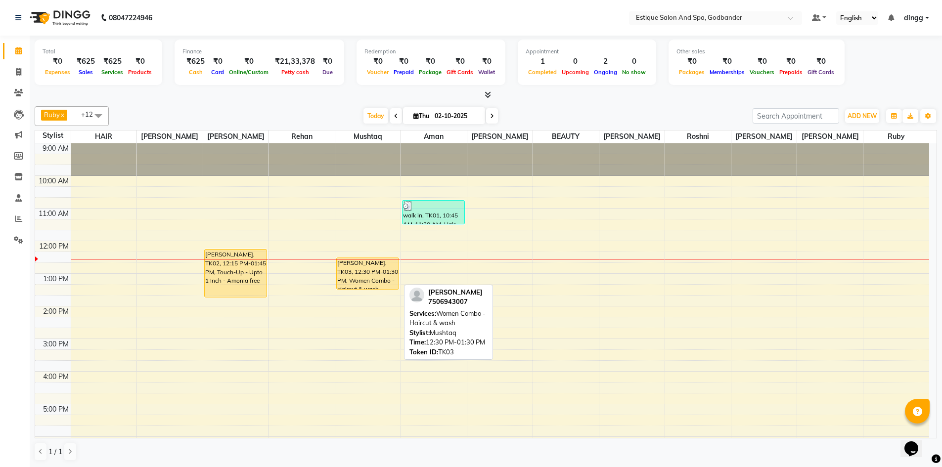
click at [362, 274] on div "[PERSON_NAME], TK03, 12:30 PM-01:30 PM, Women Combo - Haircut & wash" at bounding box center [368, 273] width 62 height 31
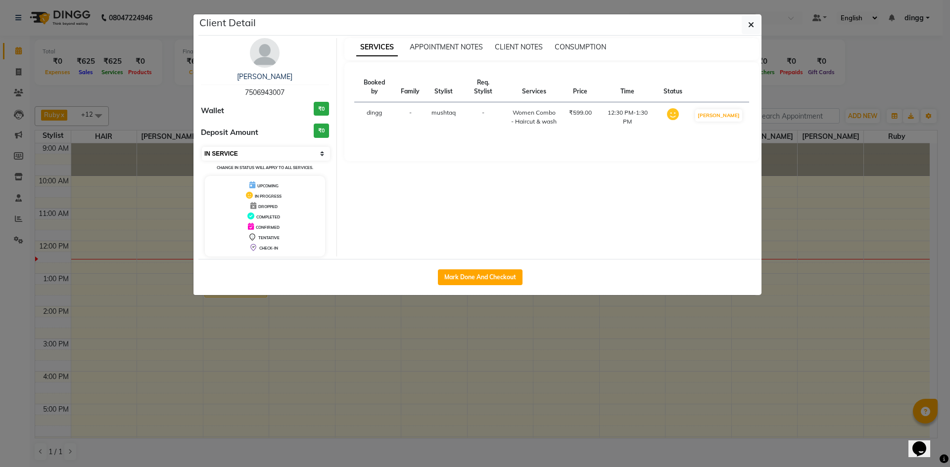
click at [244, 154] on select "Select IN SERVICE CONFIRMED TENTATIVE CHECK IN MARK DONE DROPPED UPCOMING" at bounding box center [266, 154] width 128 height 14
select select "6"
click at [202, 147] on select "Select IN SERVICE CONFIRMED TENTATIVE CHECK IN MARK DONE DROPPED UPCOMING" at bounding box center [266, 154] width 128 height 14
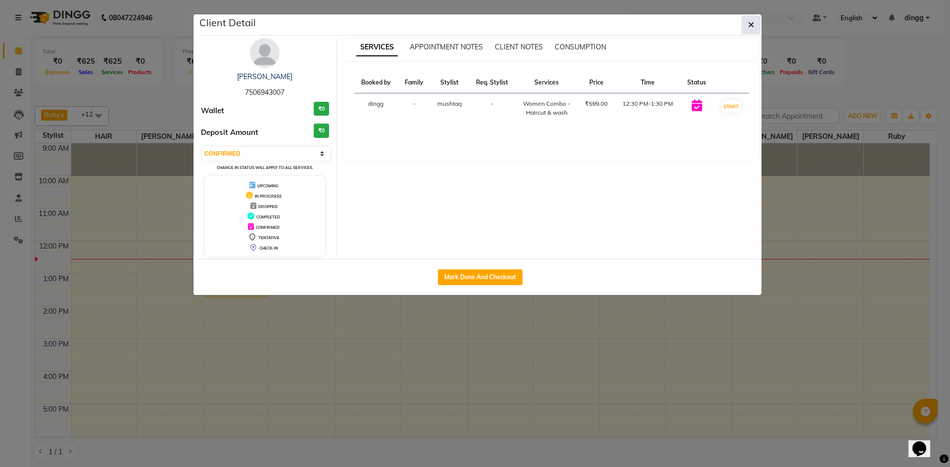
click at [756, 26] on button "button" at bounding box center [751, 24] width 19 height 19
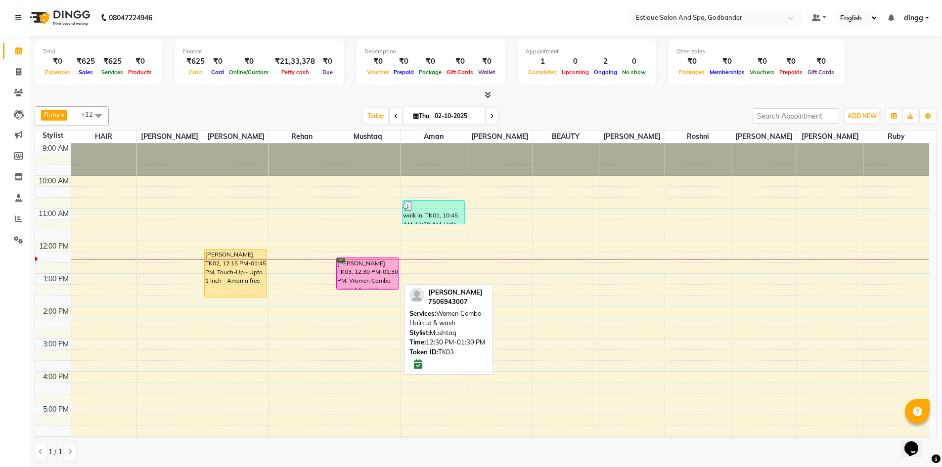
click at [364, 271] on div "[PERSON_NAME], TK03, 12:30 PM-01:30 PM, Women Combo - Haircut & wash" at bounding box center [368, 273] width 62 height 31
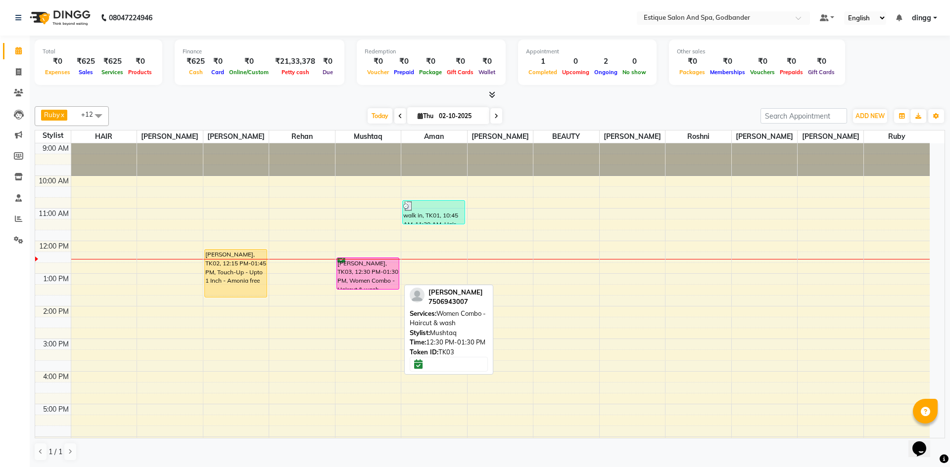
select select "6"
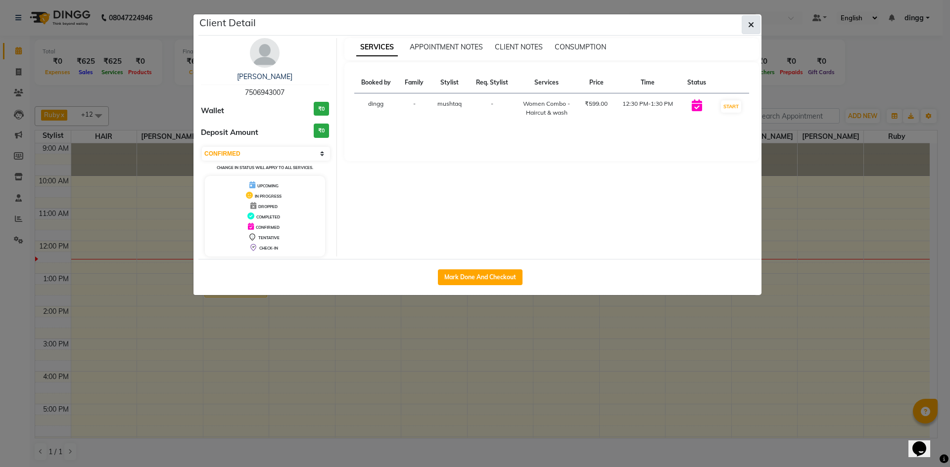
click at [745, 26] on button "button" at bounding box center [751, 24] width 19 height 19
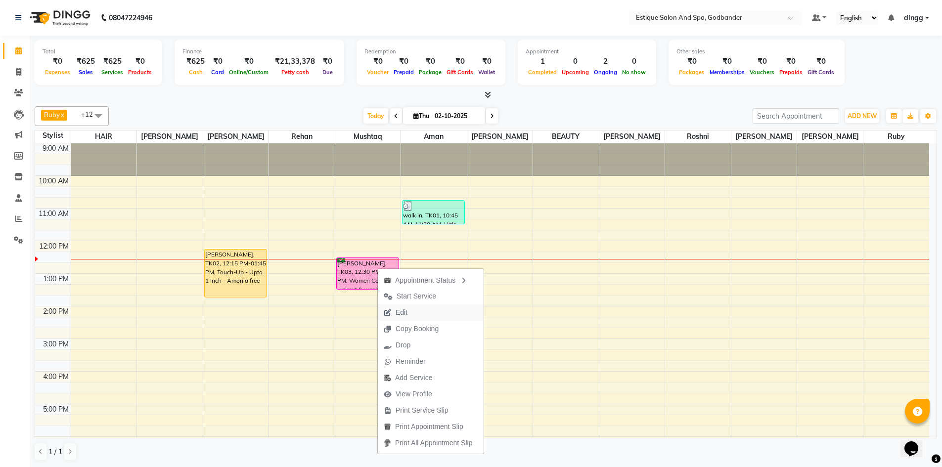
click at [401, 311] on span "Edit" at bounding box center [402, 313] width 12 height 10
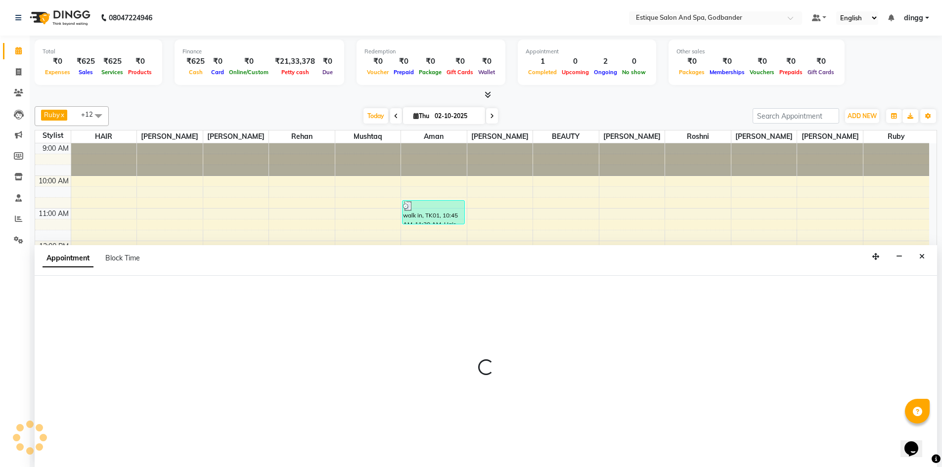
scroll to position [0, 0]
select select "confirm booking"
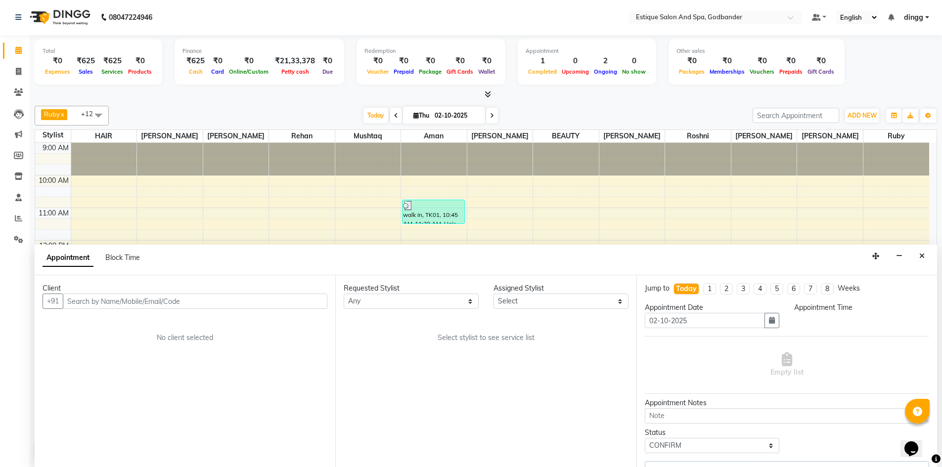
scroll to position [98, 0]
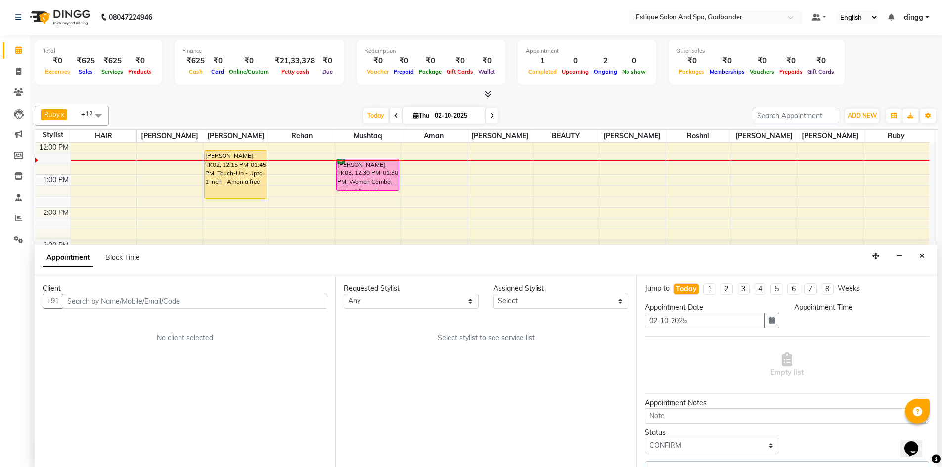
select select "71725"
select select "750"
select select "2987"
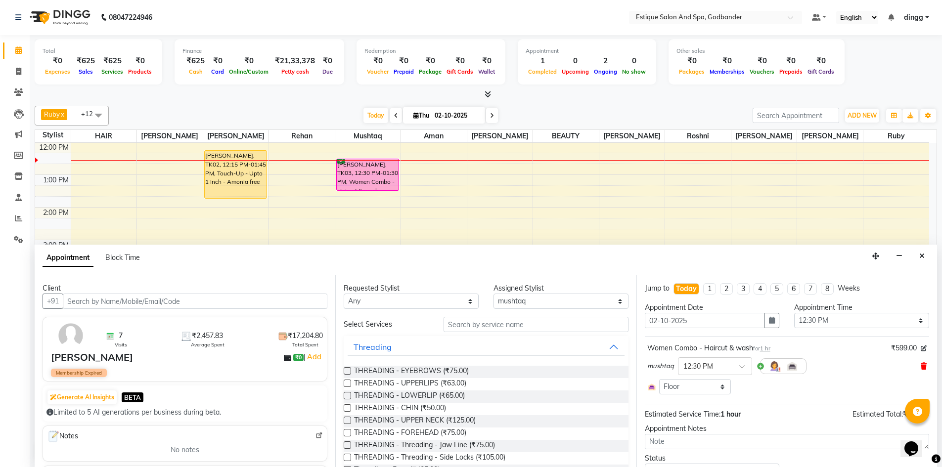
click at [921, 368] on icon at bounding box center [924, 366] width 6 height 7
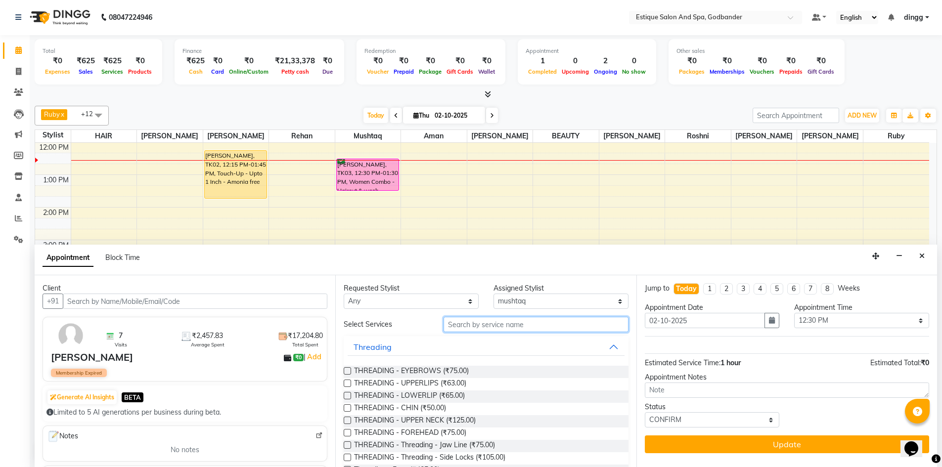
click at [453, 330] on input "text" at bounding box center [536, 324] width 185 height 15
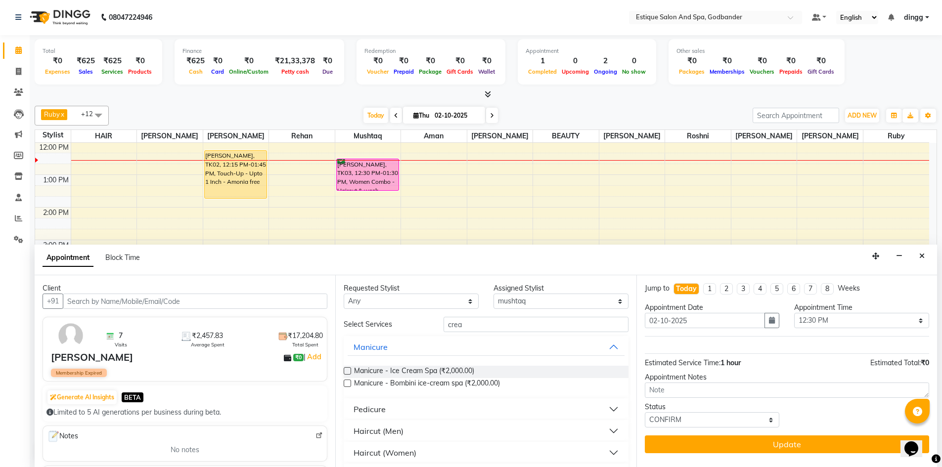
click at [388, 452] on div "Haircut (Women)" at bounding box center [385, 453] width 63 height 12
drag, startPoint x: 468, startPoint y: 324, endPoint x: 422, endPoint y: 331, distance: 47.2
click at [422, 331] on div "Select Services crea" at bounding box center [485, 324] width 299 height 15
type input "seni"
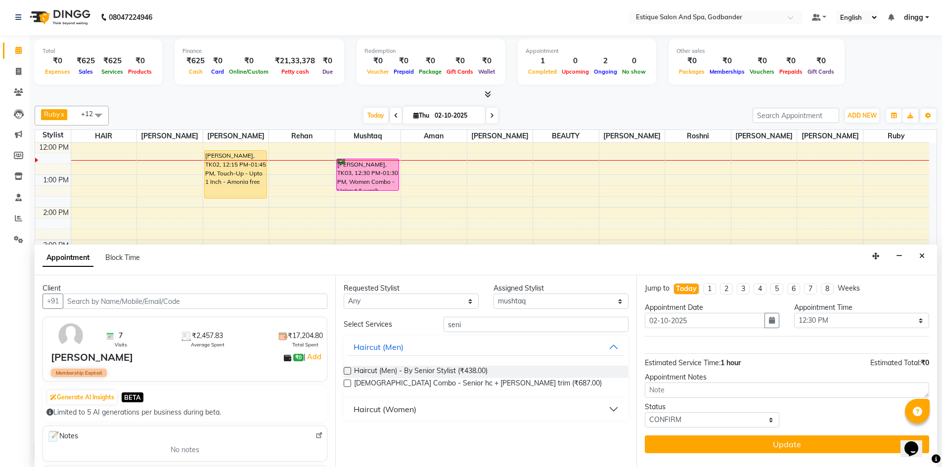
click at [382, 411] on div "Haircut (Women)" at bounding box center [385, 410] width 63 height 12
click at [346, 435] on label at bounding box center [347, 433] width 7 height 7
click at [346, 435] on input "checkbox" at bounding box center [347, 434] width 6 height 6
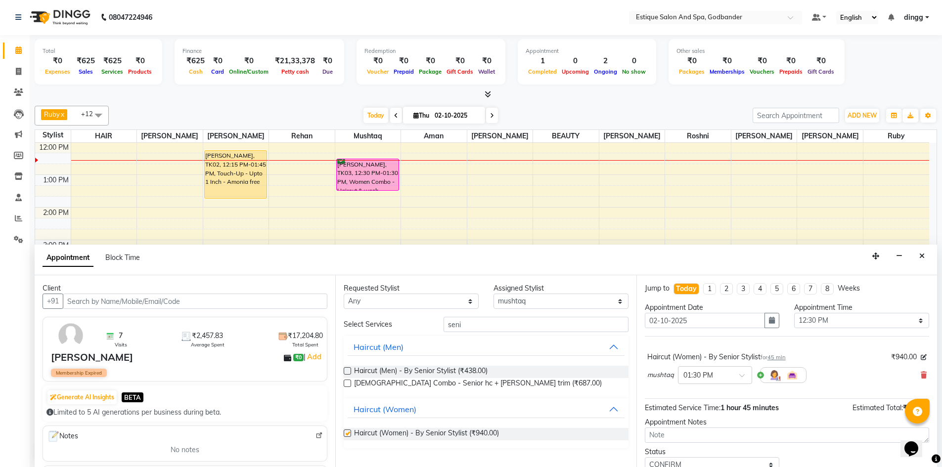
checkbox input "false"
click at [511, 300] on select "Select Aarti Nails [PERSON_NAME] [PERSON_NAME] Any one Asmi BEAUTY HAIR [PERSON…" at bounding box center [561, 301] width 135 height 15
select select "69269"
click at [494, 294] on select "Select Aarti Nails [PERSON_NAME] [PERSON_NAME] Any one Asmi BEAUTY HAIR [PERSON…" at bounding box center [561, 301] width 135 height 15
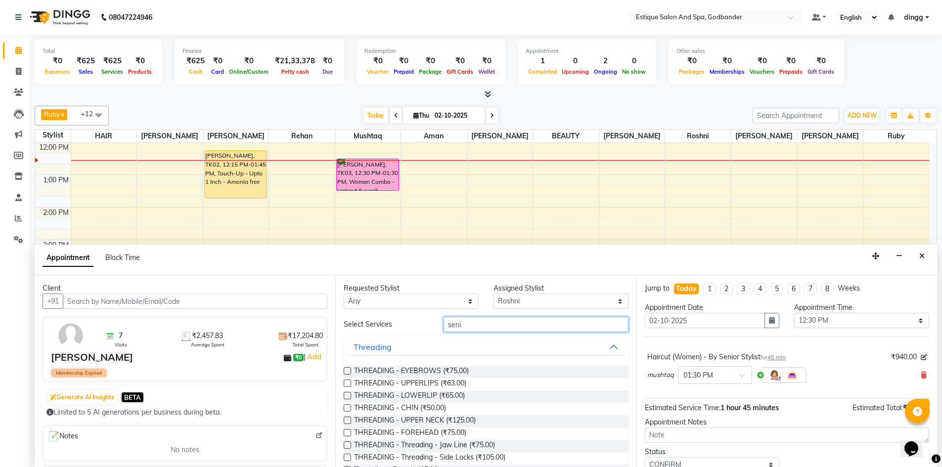
drag, startPoint x: 461, startPoint y: 326, endPoint x: 430, endPoint y: 330, distance: 31.6
click at [430, 330] on div "Select Services seni" at bounding box center [485, 324] width 299 height 15
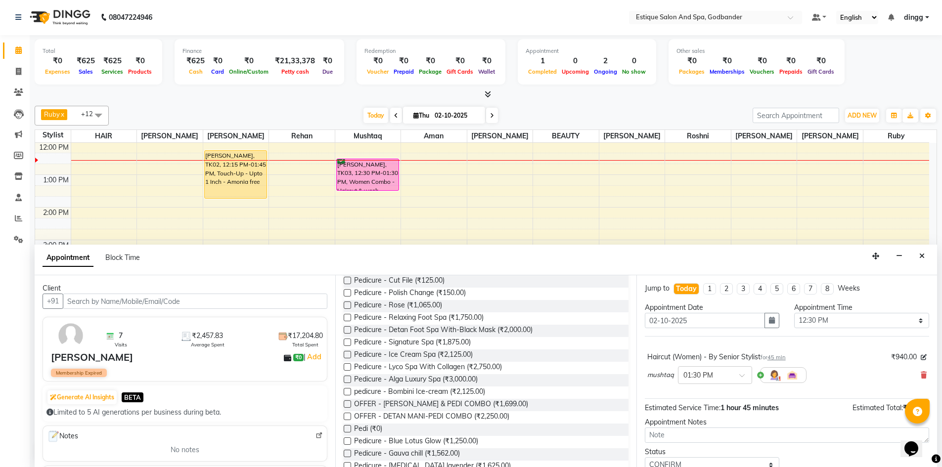
scroll to position [99, 0]
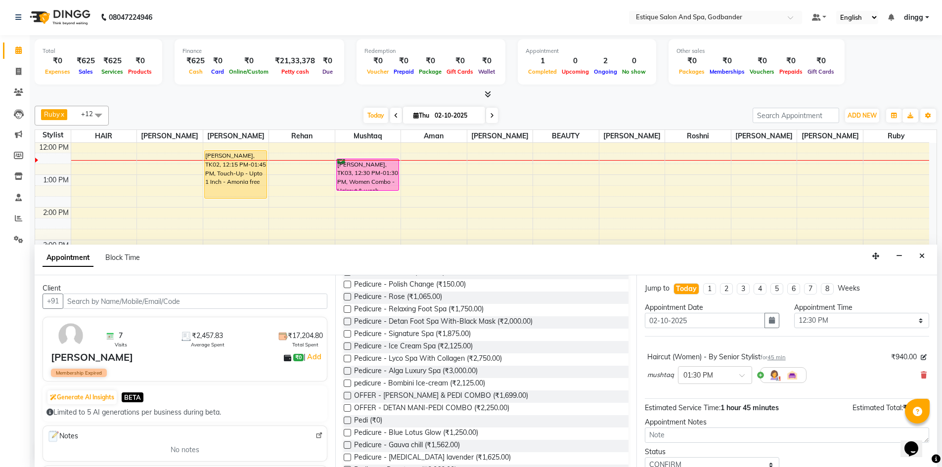
type input "pedi"
click at [346, 420] on label at bounding box center [347, 420] width 7 height 7
click at [346, 420] on input "checkbox" at bounding box center [347, 422] width 6 height 6
checkbox input "false"
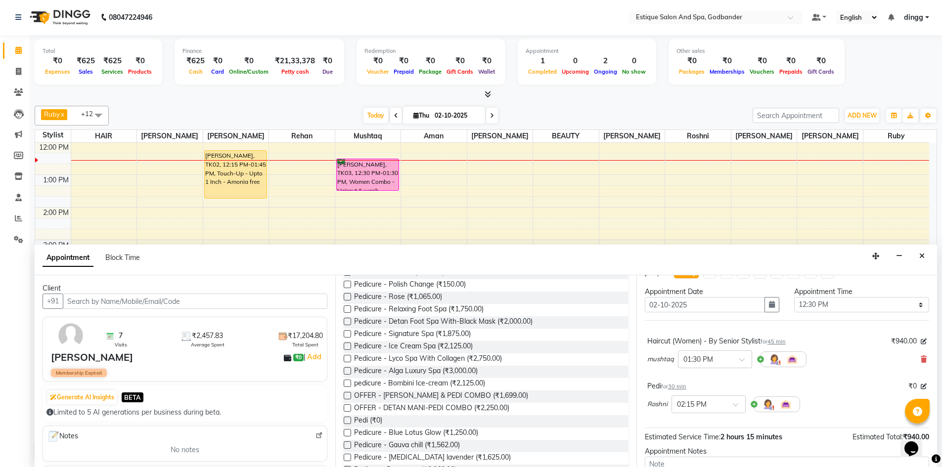
scroll to position [0, 0]
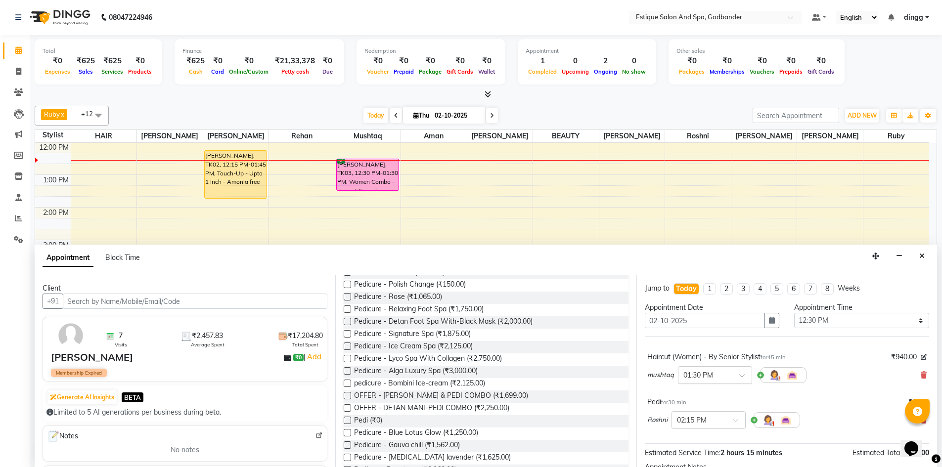
click at [741, 375] on span at bounding box center [746, 379] width 12 height 10
type input "12"
drag, startPoint x: 696, startPoint y: 430, endPoint x: 702, endPoint y: 416, distance: 15.1
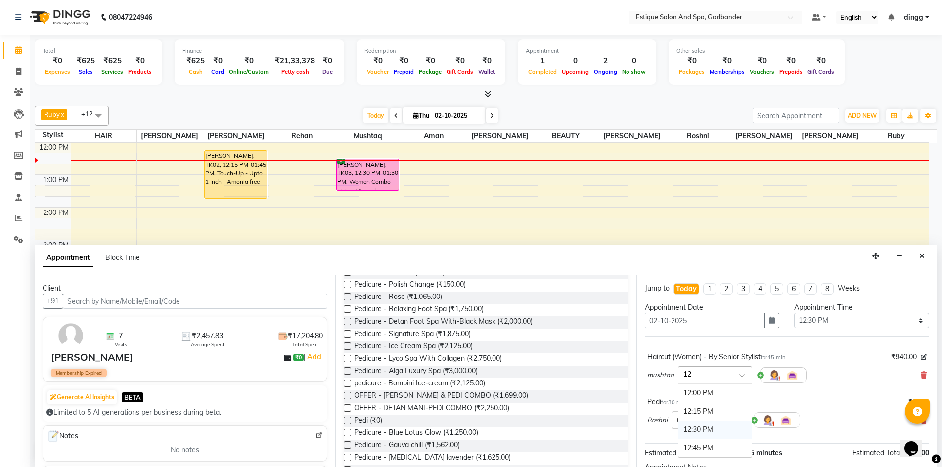
click at [696, 429] on div "12:30 PM" at bounding box center [715, 430] width 73 height 18
click at [684, 417] on input "text" at bounding box center [699, 420] width 44 height 10
type input "12"
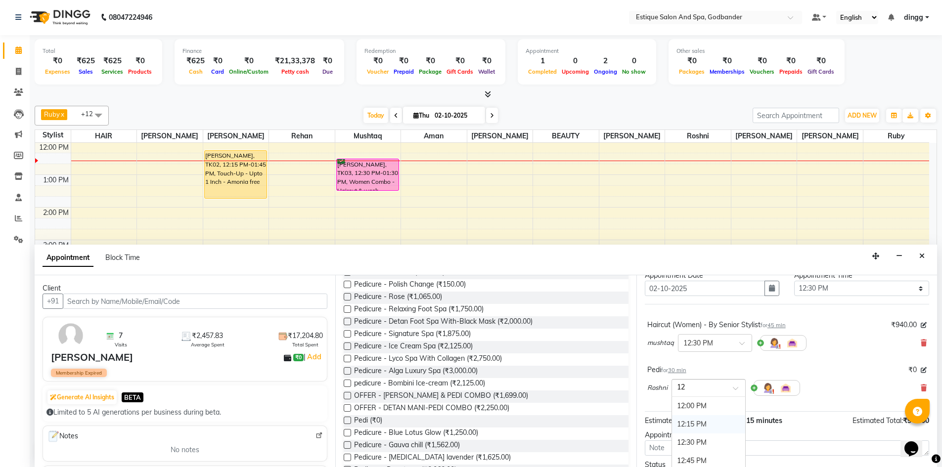
scroll to position [49, 0]
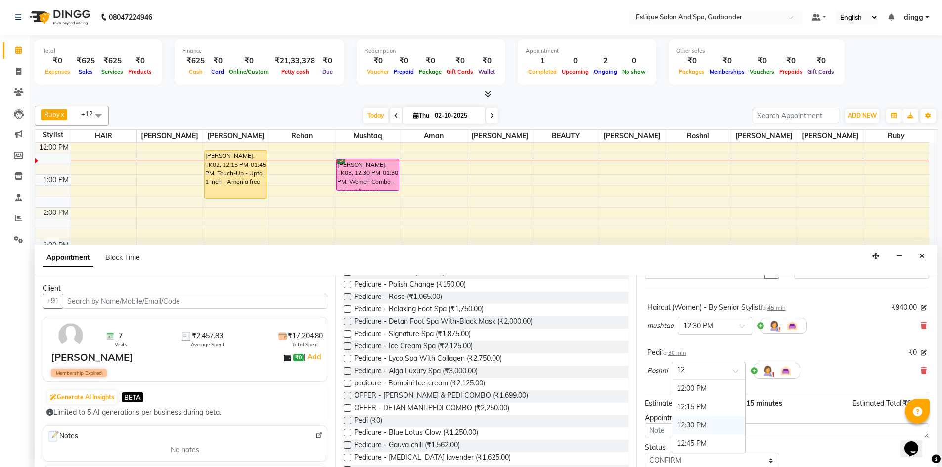
click at [701, 427] on div "12:30 PM" at bounding box center [708, 426] width 73 height 18
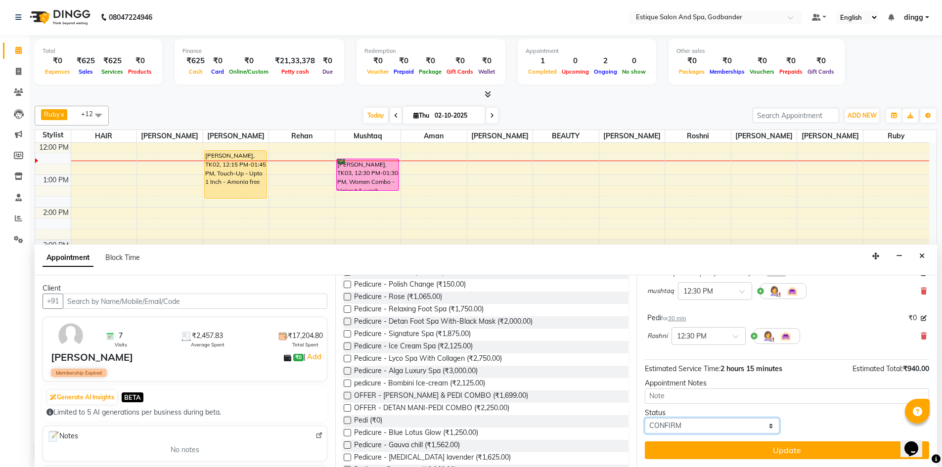
click at [690, 423] on select "Select TENTATIVE CONFIRM CHECK-IN UPCOMING" at bounding box center [712, 426] width 135 height 15
click at [645, 419] on select "Select TENTATIVE CONFIRM CHECK-IN UPCOMING" at bounding box center [712, 426] width 135 height 15
click at [690, 455] on button "Update" at bounding box center [787, 451] width 284 height 18
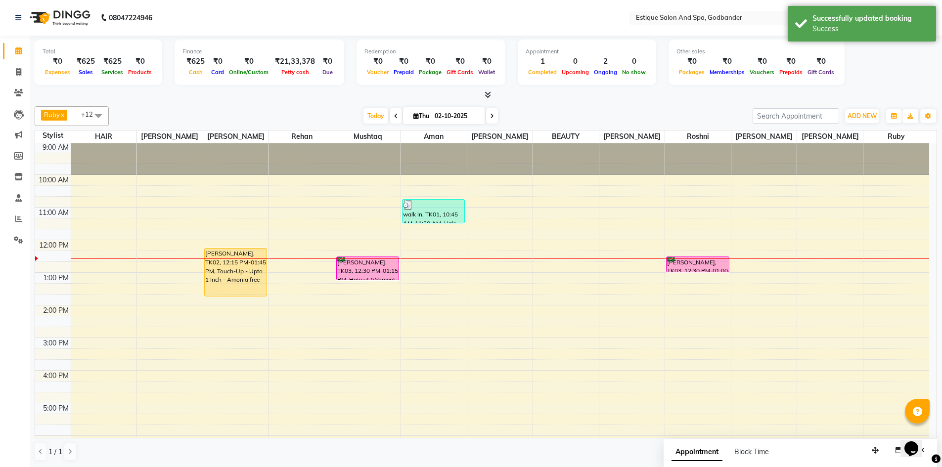
scroll to position [0, 0]
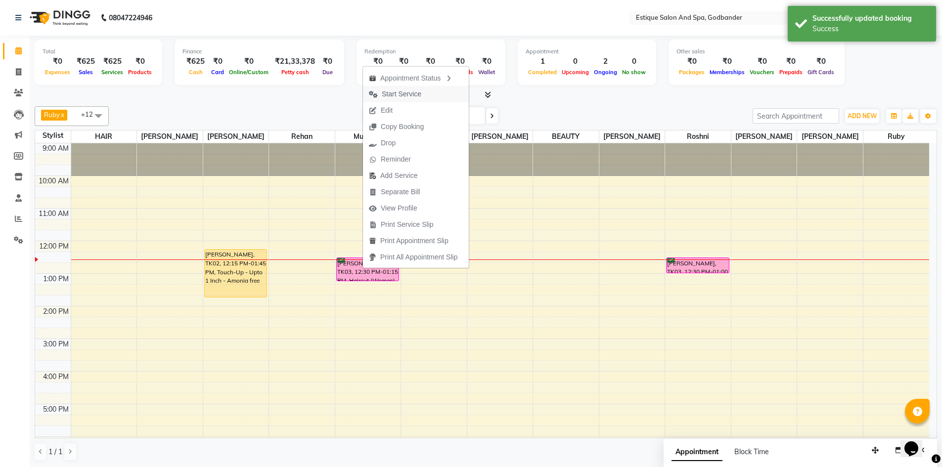
click at [407, 93] on span "Start Service" at bounding box center [402, 94] width 40 height 10
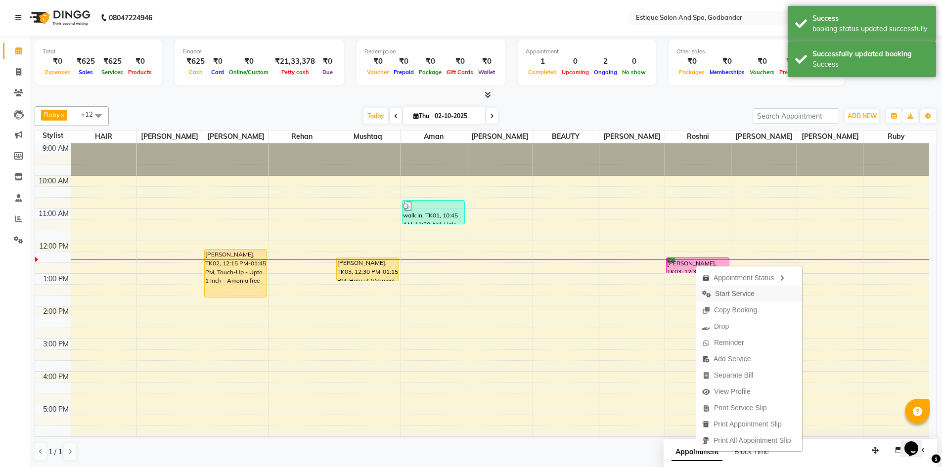
click at [733, 293] on span "Start Service" at bounding box center [735, 294] width 40 height 10
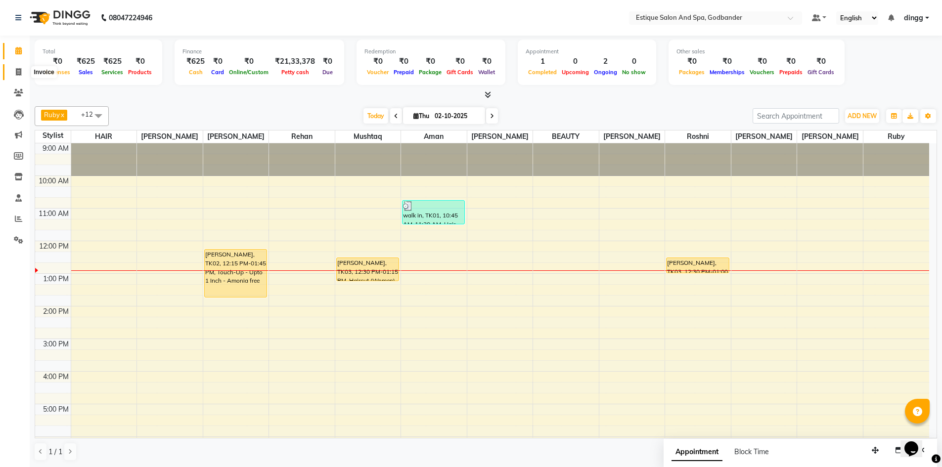
click at [20, 72] on icon at bounding box center [18, 71] width 5 height 7
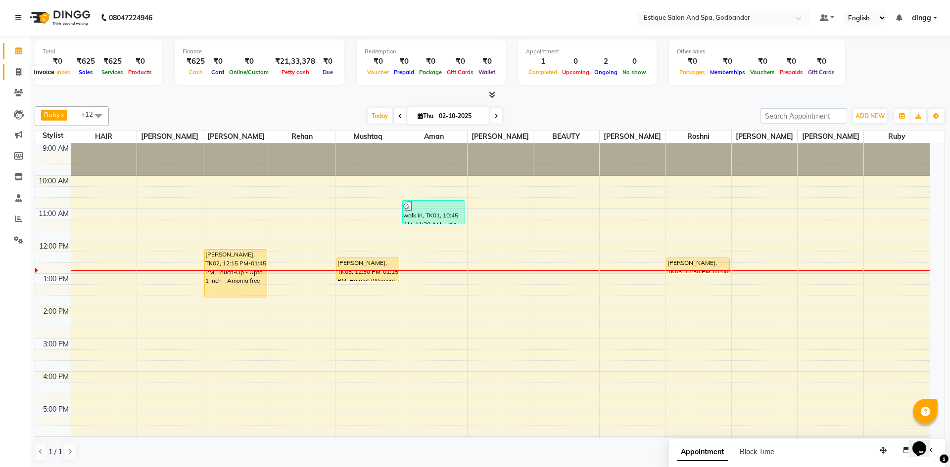
select select "6103"
select select "service"
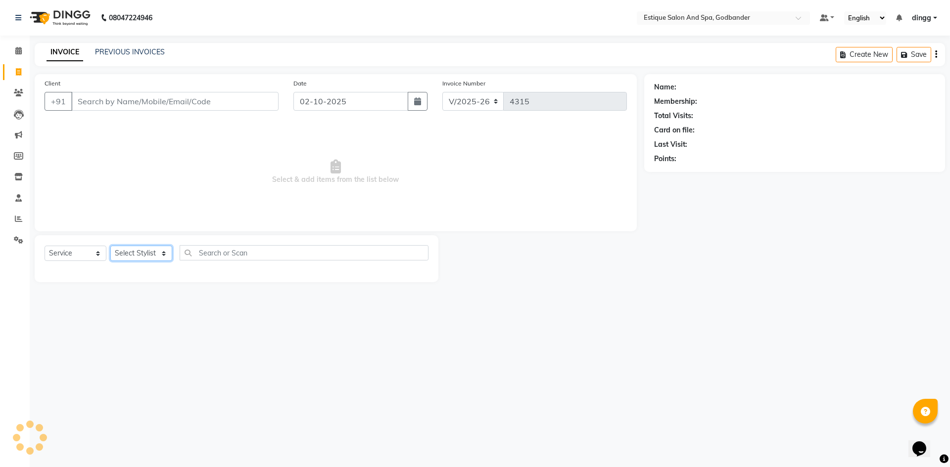
click at [146, 251] on select "Select Stylist" at bounding box center [141, 253] width 62 height 15
click at [149, 250] on select "Select Stylist Aarti Nails [PERSON_NAME] [PERSON_NAME] Any one Asmi BEAUTY ding…" at bounding box center [144, 253] width 68 height 15
click at [148, 250] on select "Select Stylist Aarti Nails [PERSON_NAME] [PERSON_NAME] Any one Asmi BEAUTY ding…" at bounding box center [144, 253] width 68 height 15
select select "44576"
click at [110, 246] on select "Select Stylist Aarti Nails [PERSON_NAME] [PERSON_NAME] Any one Asmi BEAUTY ding…" at bounding box center [144, 253] width 68 height 15
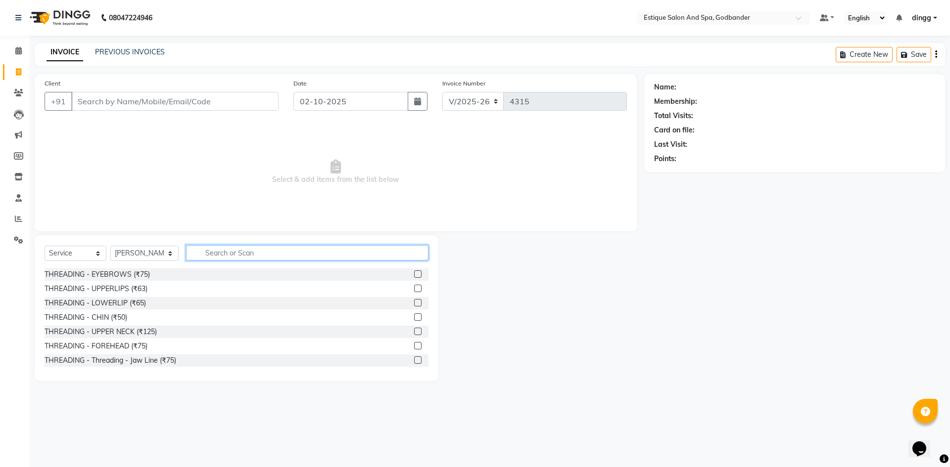
click at [214, 251] on input "text" at bounding box center [307, 252] width 242 height 15
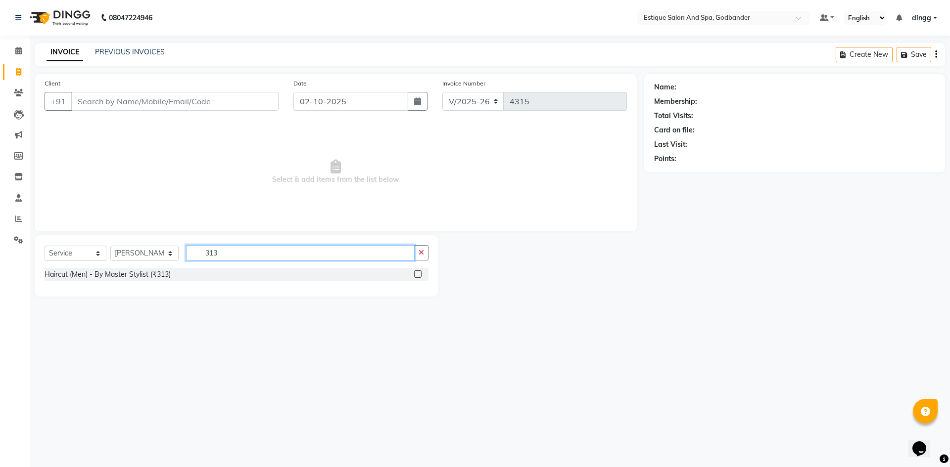
type input "313"
click at [416, 276] on label at bounding box center [417, 274] width 7 height 7
click at [416, 276] on input "checkbox" at bounding box center [417, 275] width 6 height 6
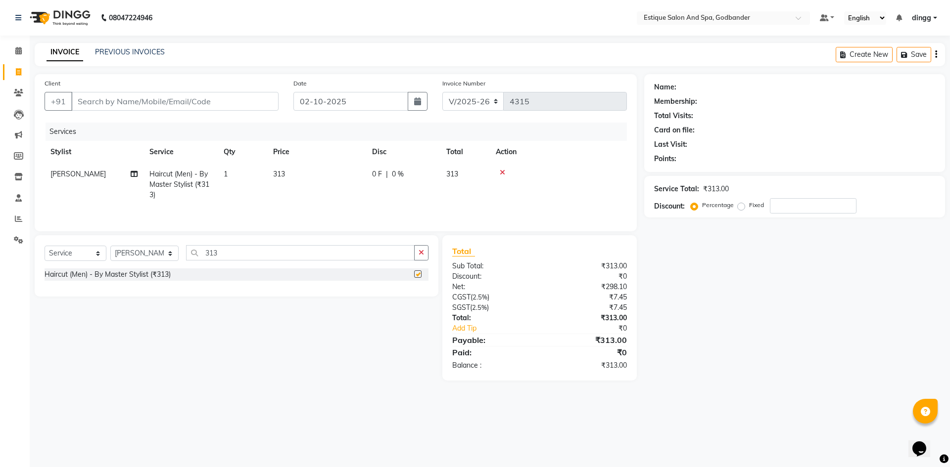
checkbox input "false"
click at [236, 256] on input "313" at bounding box center [300, 252] width 229 height 15
type input "3"
type input "213"
click at [418, 274] on label at bounding box center [417, 274] width 7 height 7
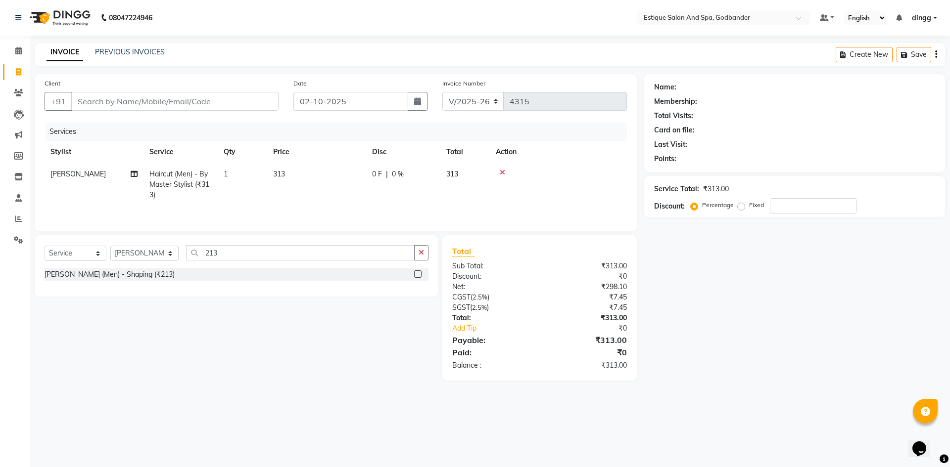
click at [418, 274] on input "checkbox" at bounding box center [417, 275] width 6 height 6
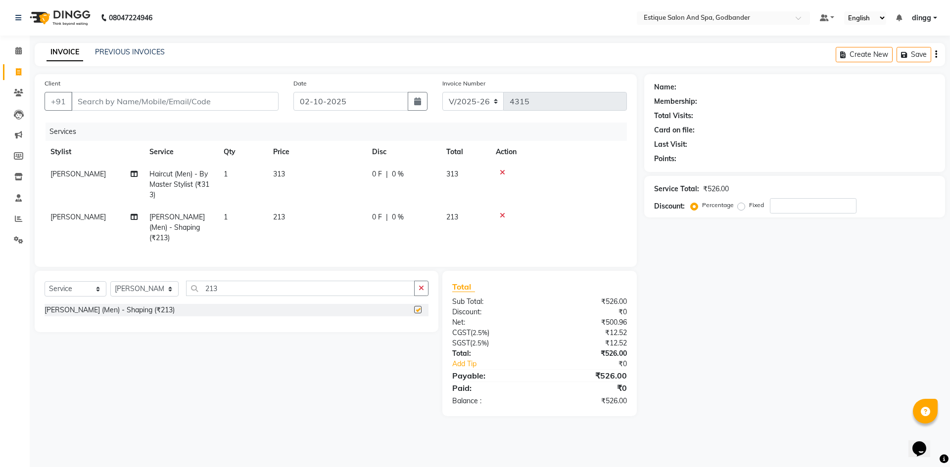
checkbox input "false"
drag, startPoint x: 81, startPoint y: 98, endPoint x: 304, endPoint y: 154, distance: 230.5
click at [82, 98] on input "Client" at bounding box center [174, 101] width 207 height 19
type input "7"
type input "0"
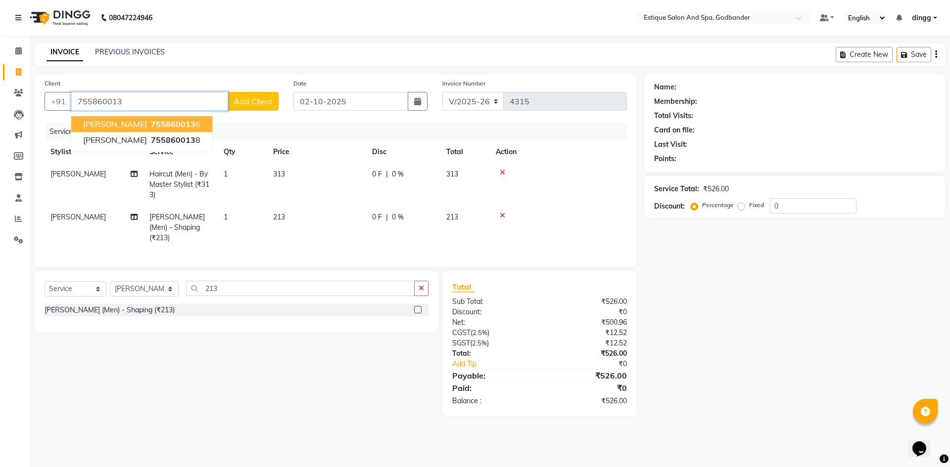
click at [192, 125] on button "[PERSON_NAME] 755860013 6" at bounding box center [141, 124] width 141 height 16
type input "7558600136"
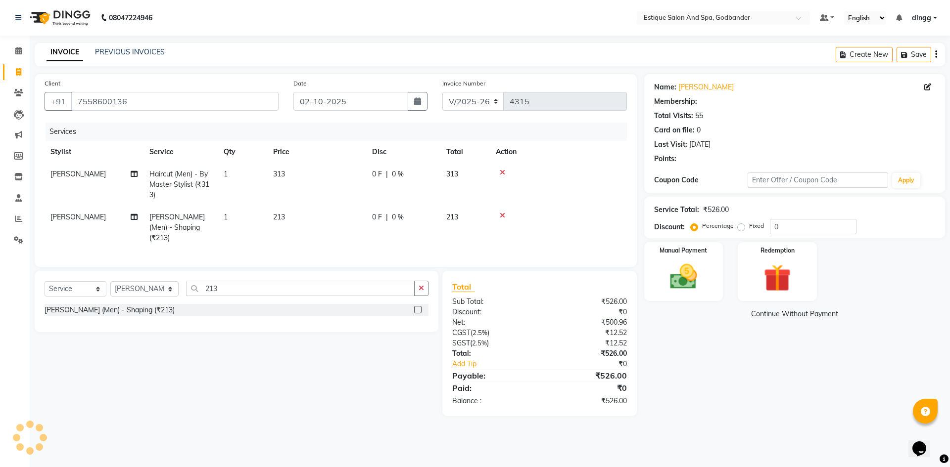
type input "20"
select select "1: Object"
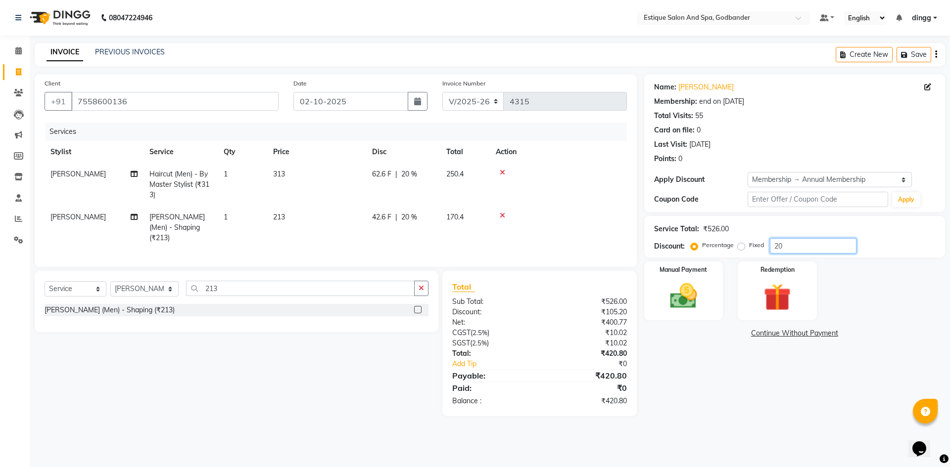
click at [795, 246] on input "20" at bounding box center [813, 245] width 87 height 15
type input "2"
type input "30"
click at [679, 299] on img at bounding box center [683, 296] width 46 height 33
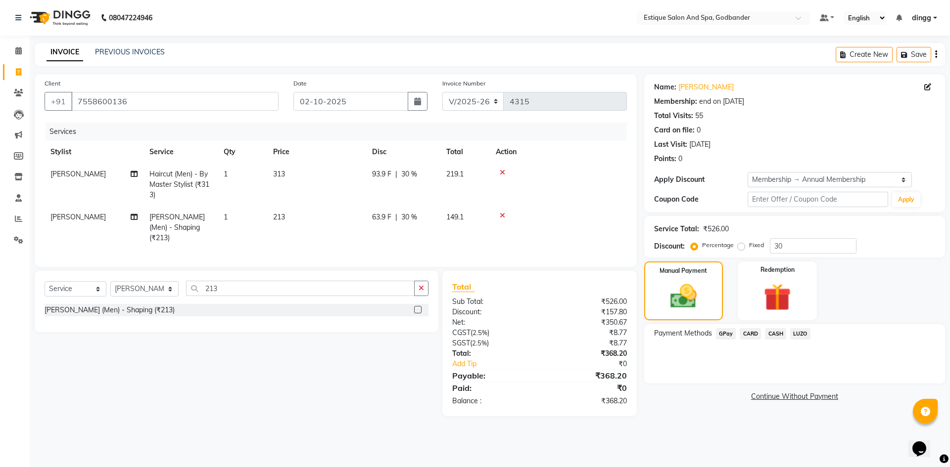
click at [726, 334] on span "GPay" at bounding box center [726, 333] width 20 height 11
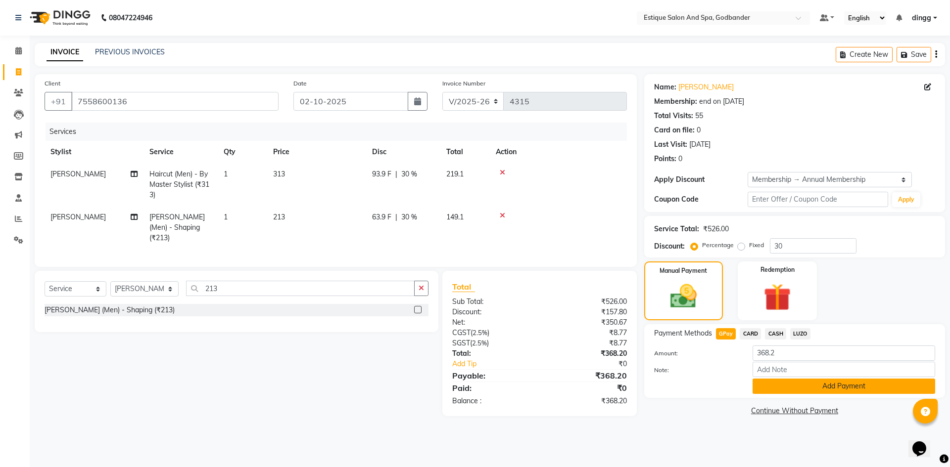
click at [856, 390] on button "Add Payment" at bounding box center [843, 386] width 183 height 15
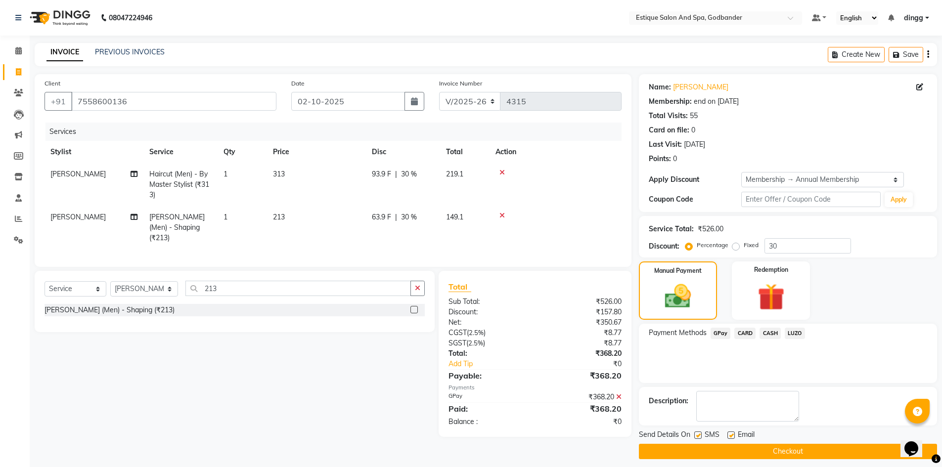
click at [797, 453] on button "Checkout" at bounding box center [788, 451] width 298 height 15
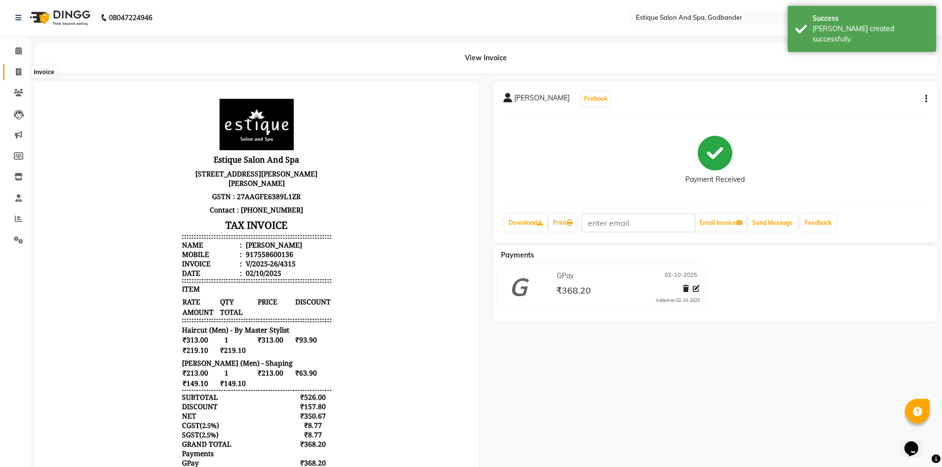
click at [19, 71] on icon at bounding box center [18, 71] width 5 height 7
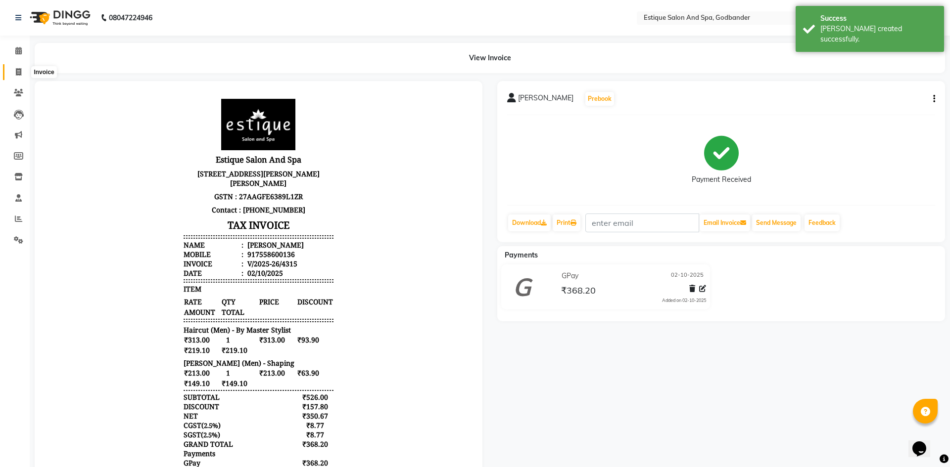
select select "6103"
select select "service"
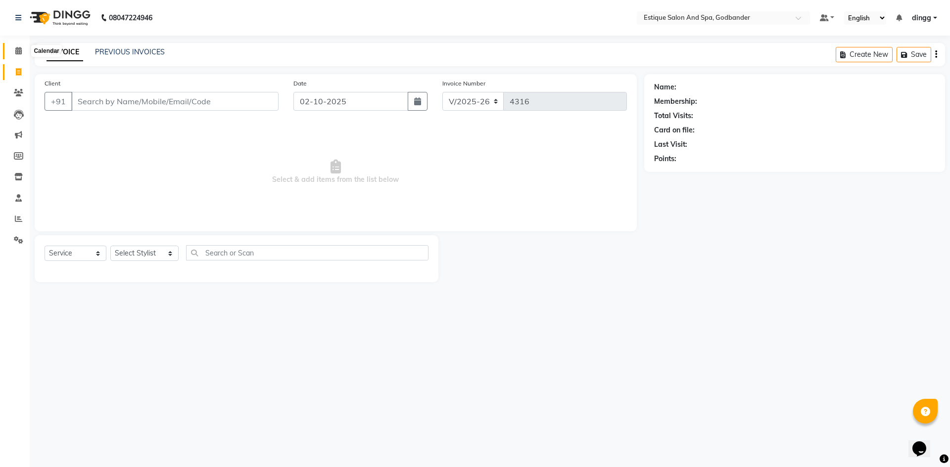
click at [17, 51] on icon at bounding box center [18, 50] width 6 height 7
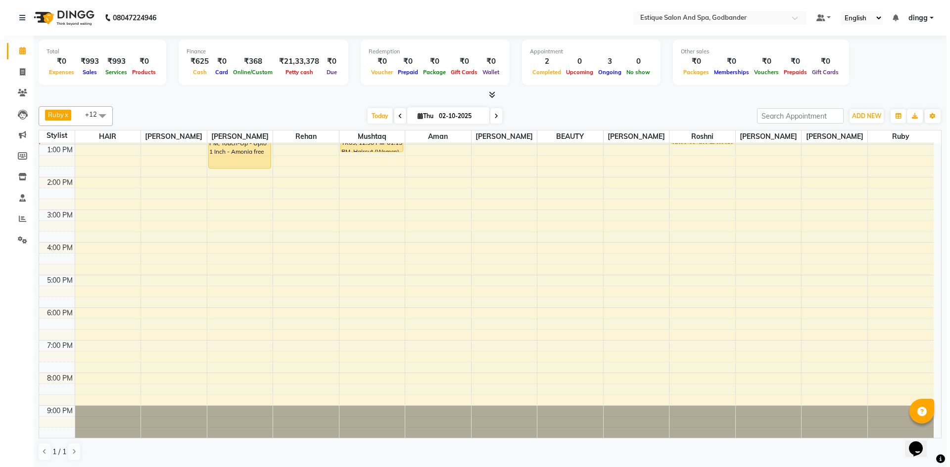
scroll to position [30, 0]
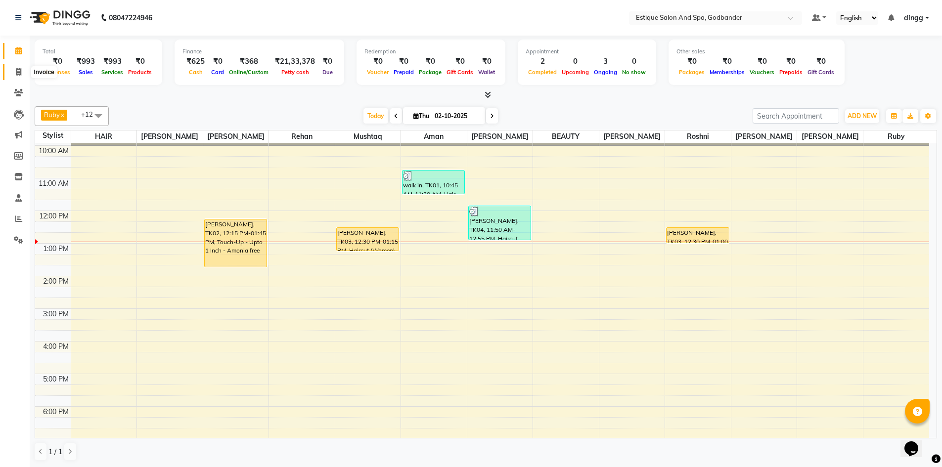
click at [21, 71] on icon at bounding box center [18, 71] width 5 height 7
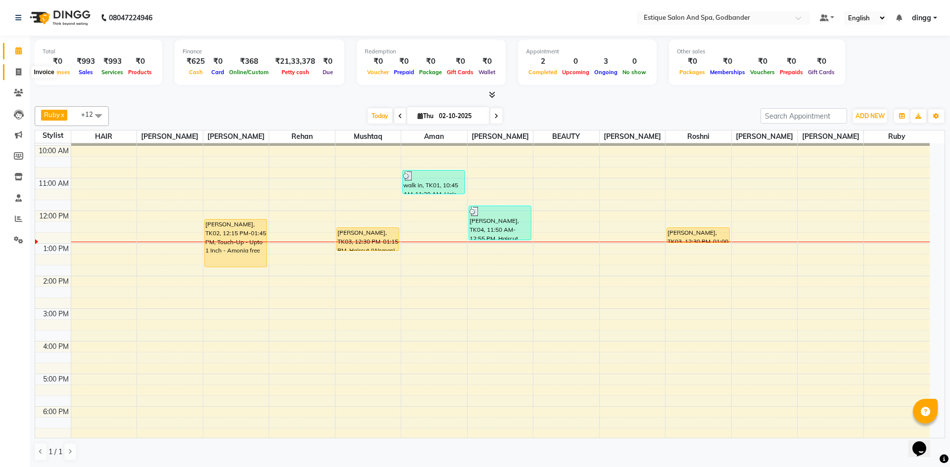
select select "6103"
select select "service"
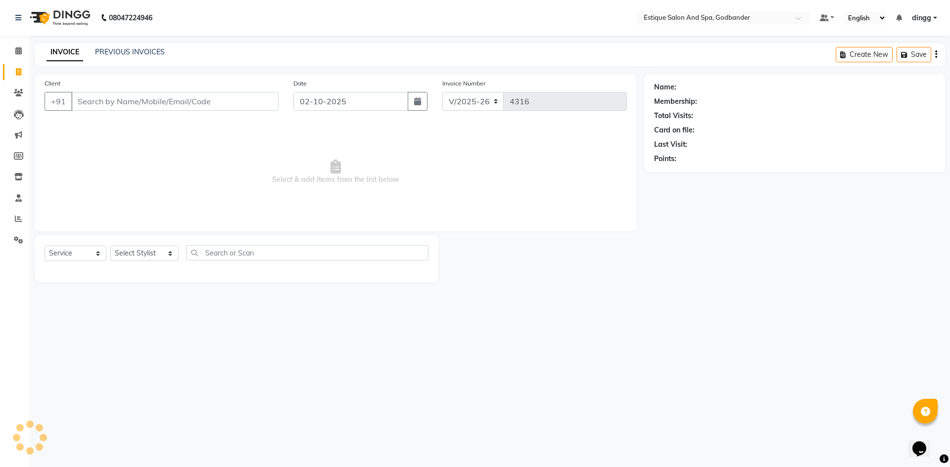
click at [119, 44] on div "INVOICE PREVIOUS INVOICES Create New Save" at bounding box center [490, 54] width 910 height 23
drag, startPoint x: 121, startPoint y: 44, endPoint x: 125, endPoint y: 47, distance: 5.3
click at [123, 47] on div "INVOICE PREVIOUS INVOICES Create New Save" at bounding box center [490, 54] width 910 height 23
click at [125, 48] on link "PREVIOUS INVOICES" at bounding box center [130, 51] width 70 height 9
